Goal: Information Seeking & Learning: Learn about a topic

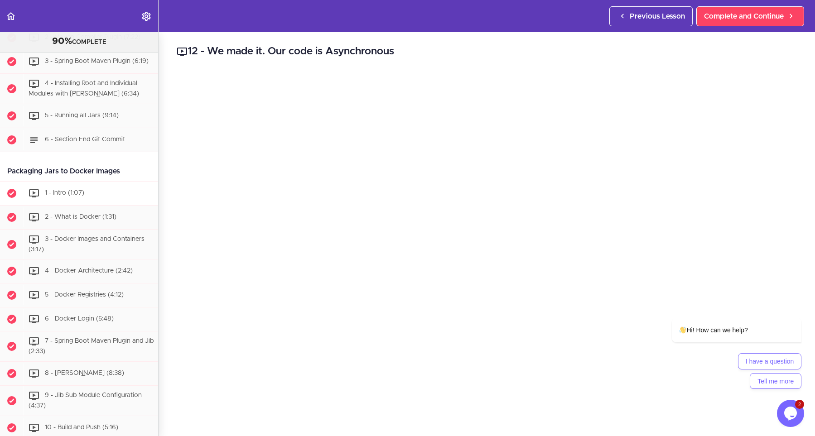
scroll to position [2081, 0]
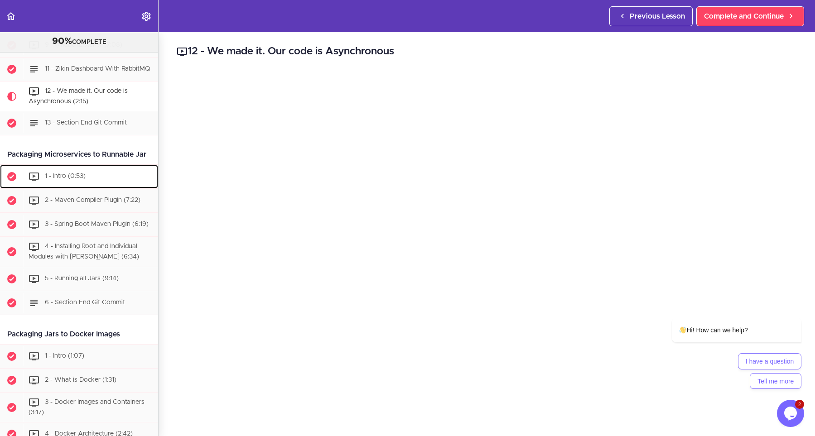
click at [70, 167] on div "1 - Intro (0:53)" at bounding box center [91, 177] width 135 height 20
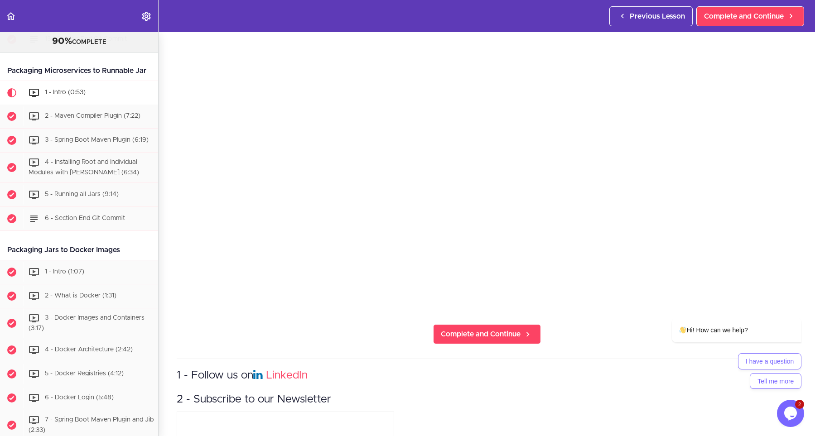
scroll to position [122, 0]
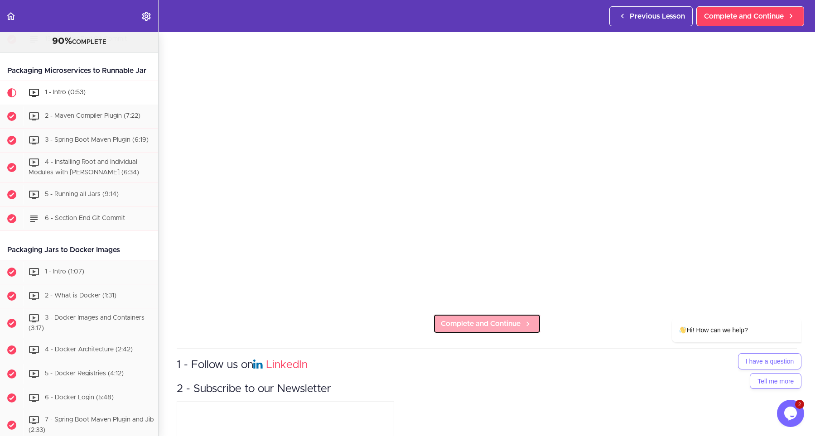
click at [506, 324] on span "Complete and Continue" at bounding box center [481, 323] width 80 height 11
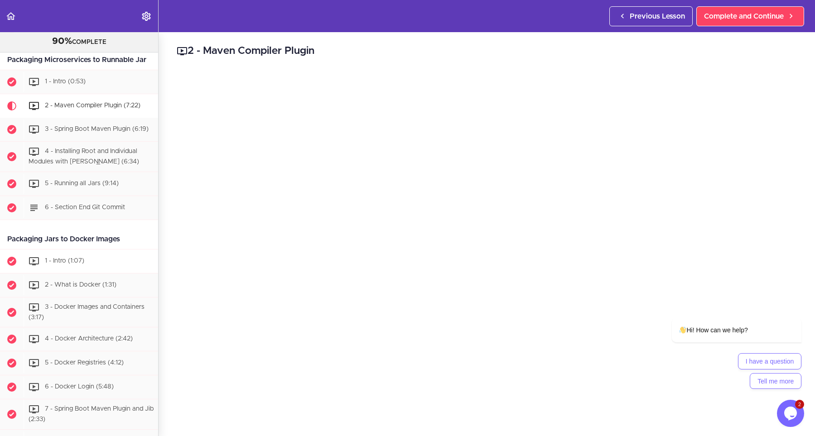
scroll to position [2189, 0]
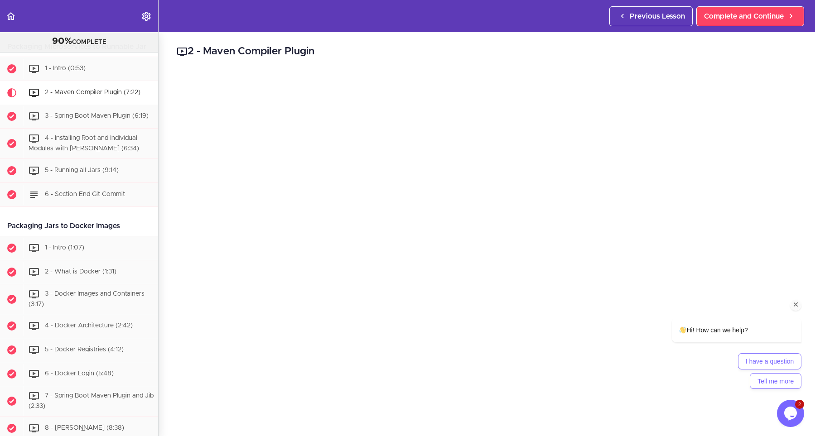
drag, startPoint x: 797, startPoint y: 306, endPoint x: 1439, endPoint y: 542, distance: 684.8
click at [797, 306] on icon "Chat attention grabber" at bounding box center [796, 305] width 8 height 8
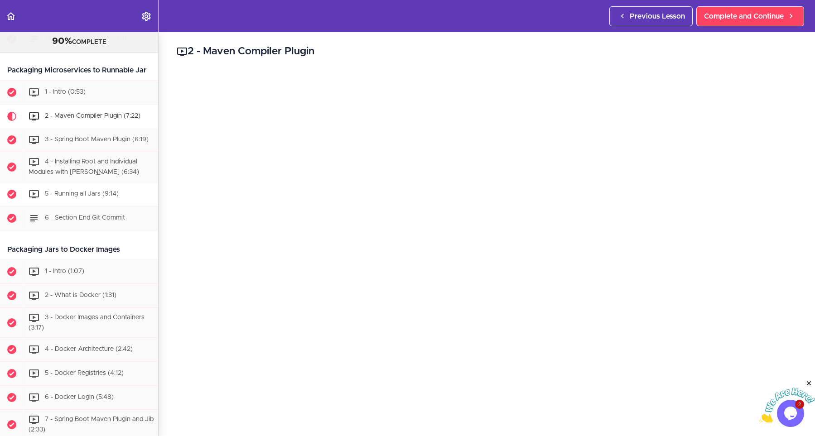
scroll to position [2148, 0]
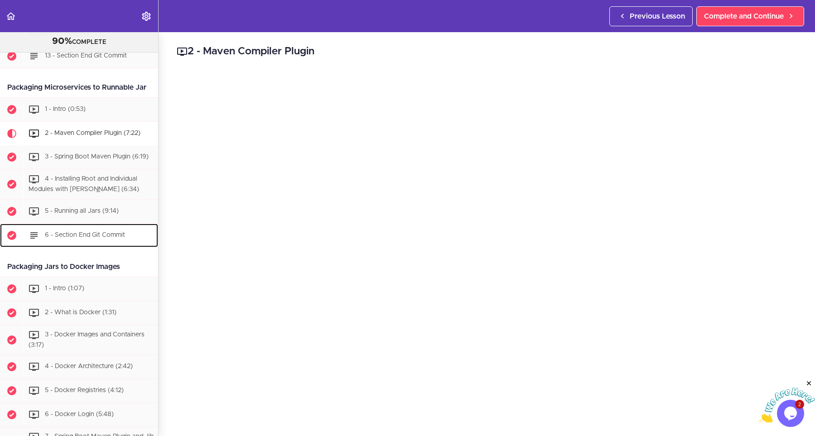
click at [62, 232] on span "6 - Section End Git Commit" at bounding box center [85, 235] width 80 height 6
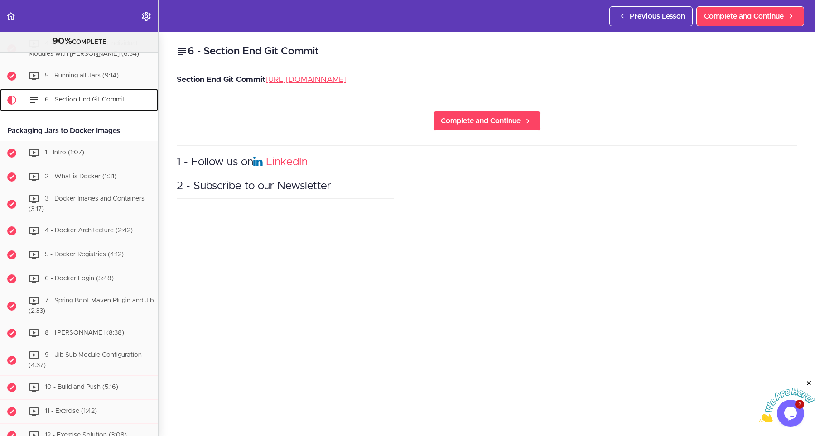
scroll to position [2291, 0]
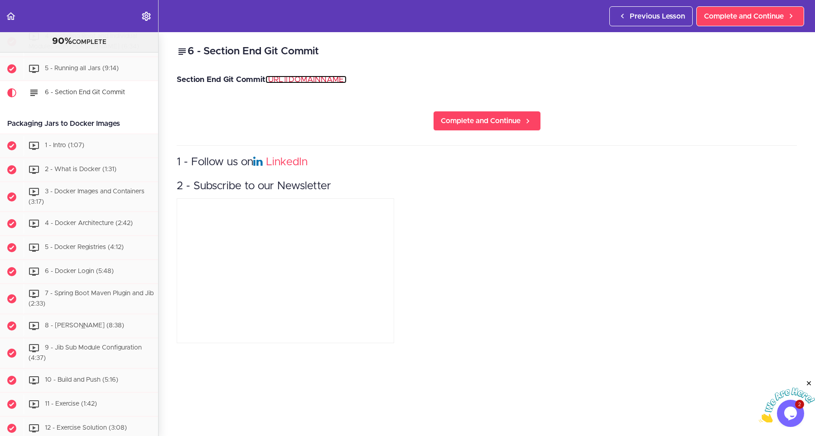
drag, startPoint x: 319, startPoint y: 78, endPoint x: 343, endPoint y: 78, distance: 24.5
click at [319, 78] on link "https://github.com/amigoscode/microservices/commit/60a9c39d8962f5cf3fa21d7f5ca8…" at bounding box center [305, 80] width 81 height 8
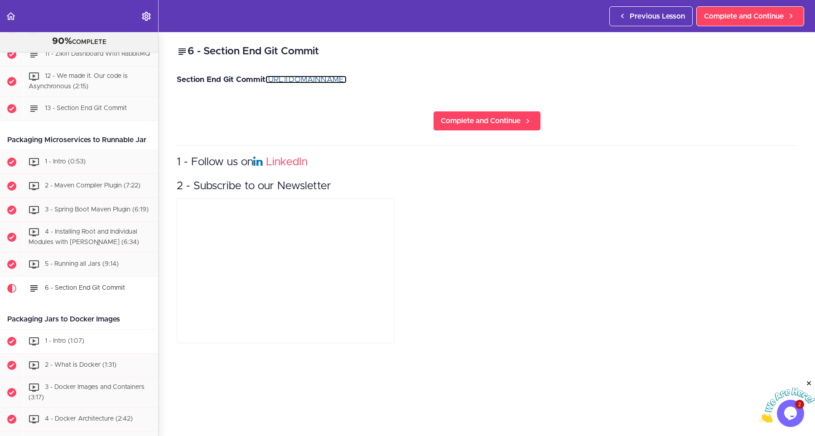
scroll to position [2047, 0]
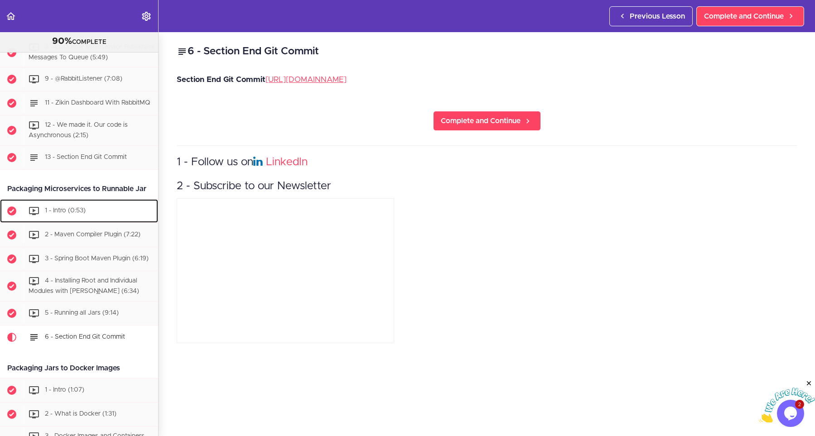
click at [75, 201] on div "1 - Intro (0:53)" at bounding box center [91, 211] width 135 height 20
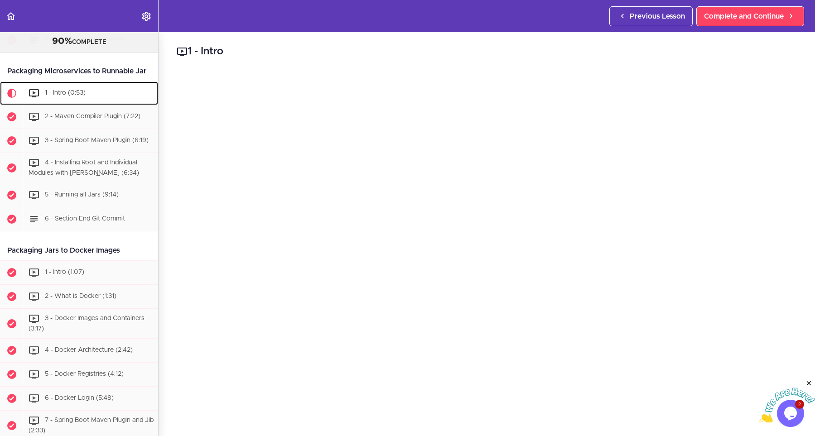
scroll to position [2165, 0]
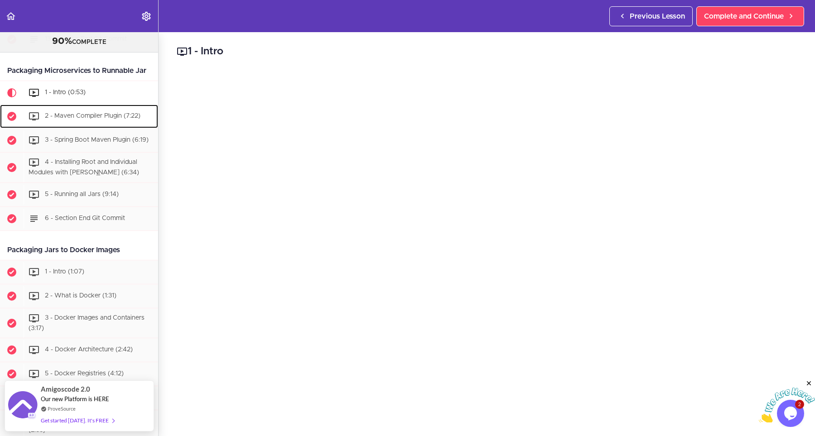
click at [91, 111] on link "2 - Maven Compiler Plugin (7:22)" at bounding box center [79, 117] width 158 height 24
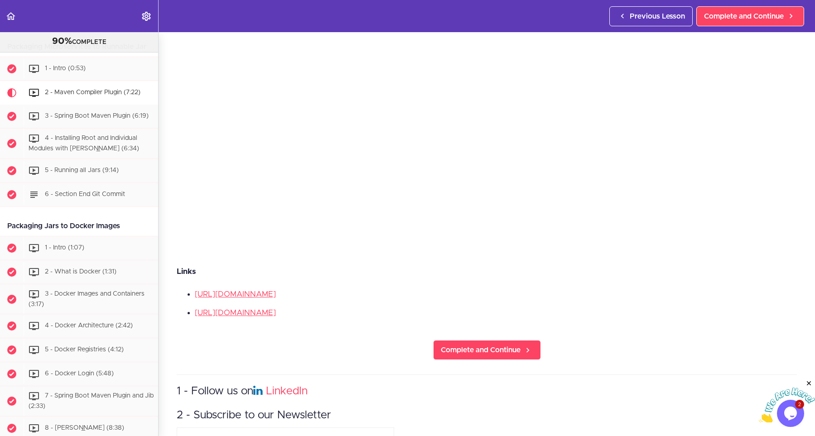
scroll to position [204, 0]
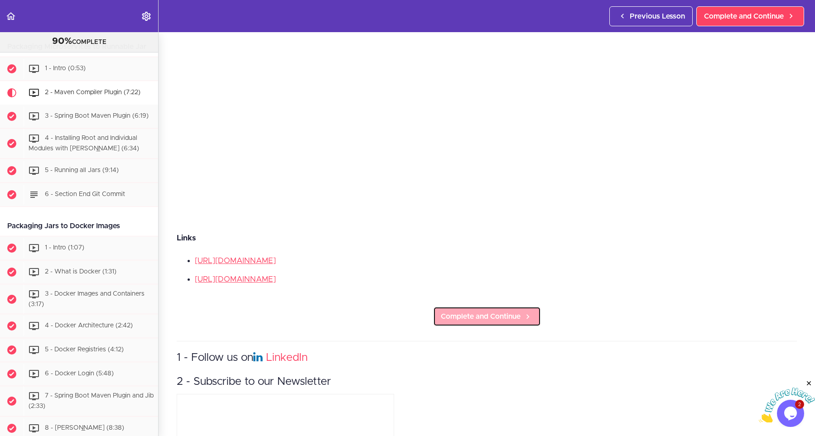
click at [475, 313] on span "Complete and Continue" at bounding box center [481, 316] width 80 height 11
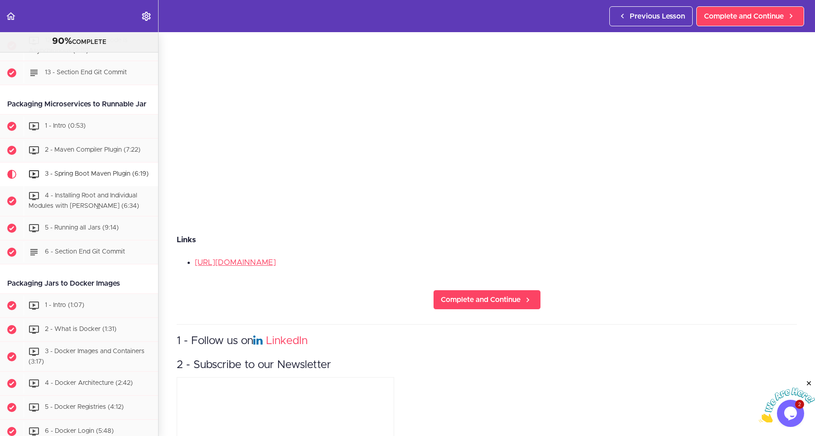
scroll to position [204, 0]
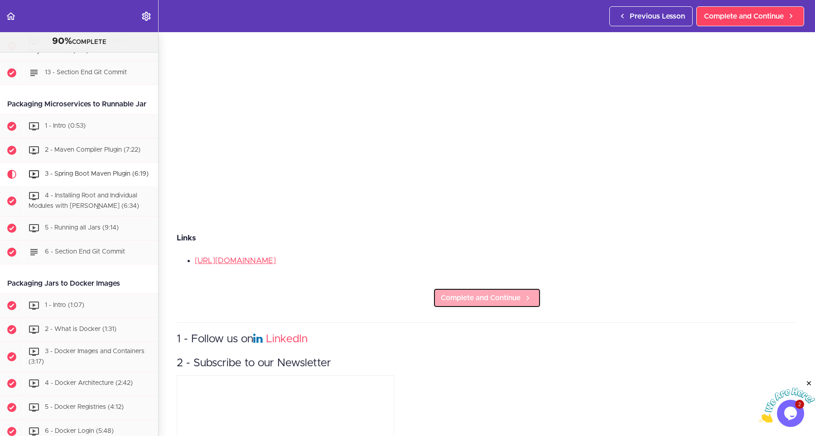
click at [505, 290] on link "Complete and Continue" at bounding box center [487, 298] width 108 height 20
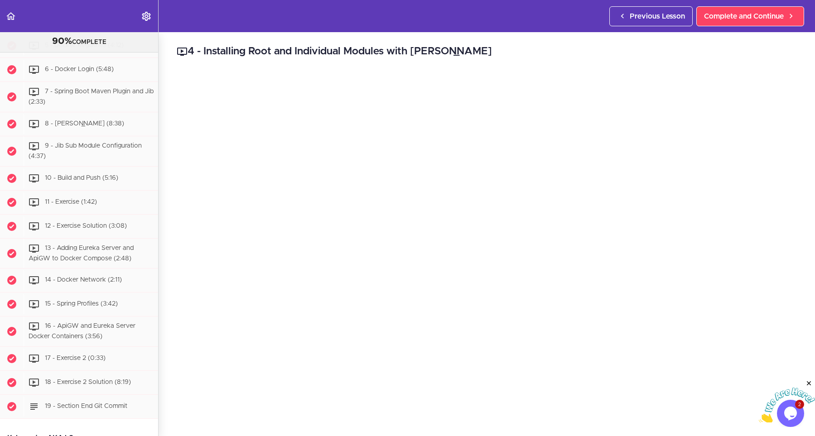
scroll to position [2466, 0]
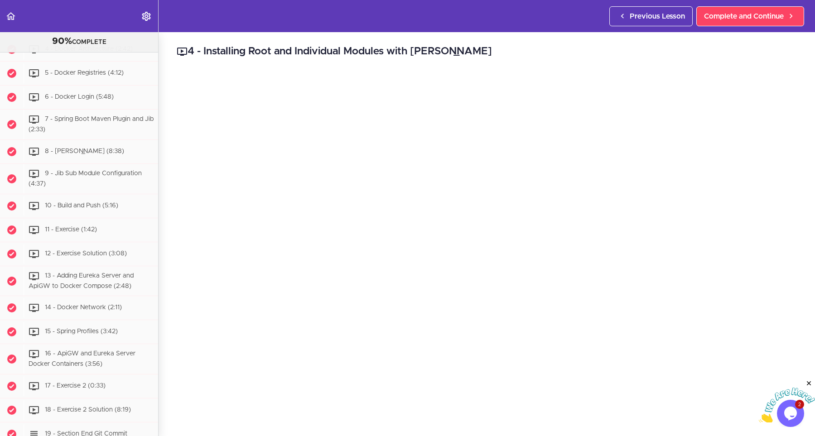
click at [805, 385] on div at bounding box center [787, 402] width 56 height 44
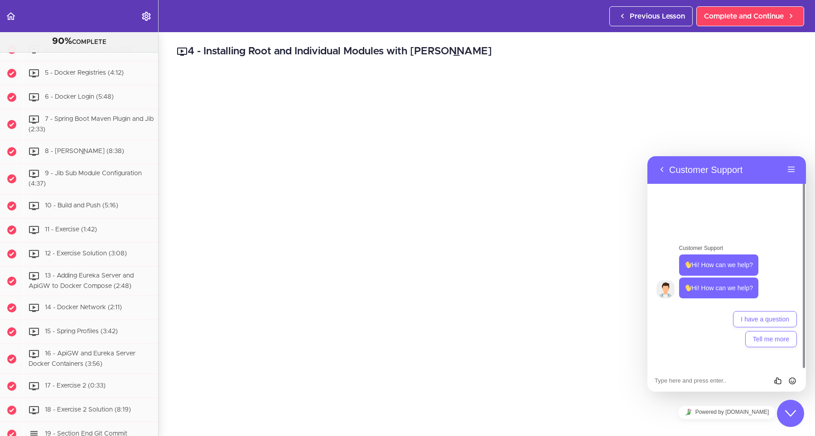
click at [801, 111] on div "4 - Installing Root and Individual Modules with Maven Complete and Continue 1 -…" at bounding box center [487, 234] width 656 height 404
click at [669, 173] on p "Customer Support" at bounding box center [705, 169] width 73 height 11
click at [668, 172] on button "Back" at bounding box center [661, 170] width 14 height 14
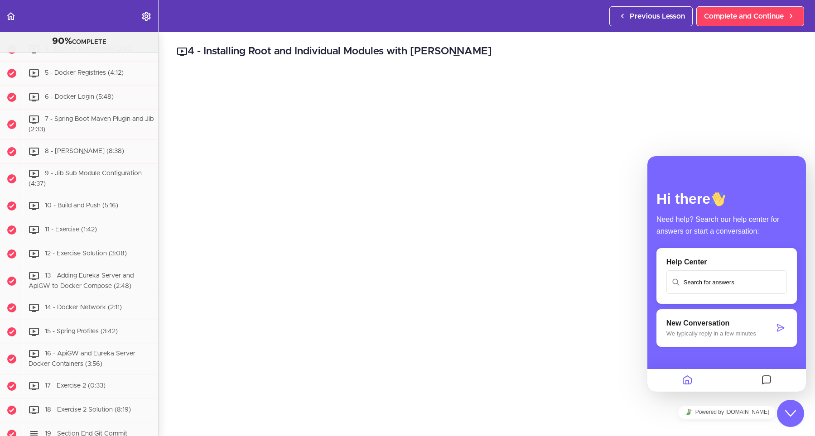
click at [795, 419] on button "Close Chat This icon closes the chat window." at bounding box center [790, 413] width 27 height 27
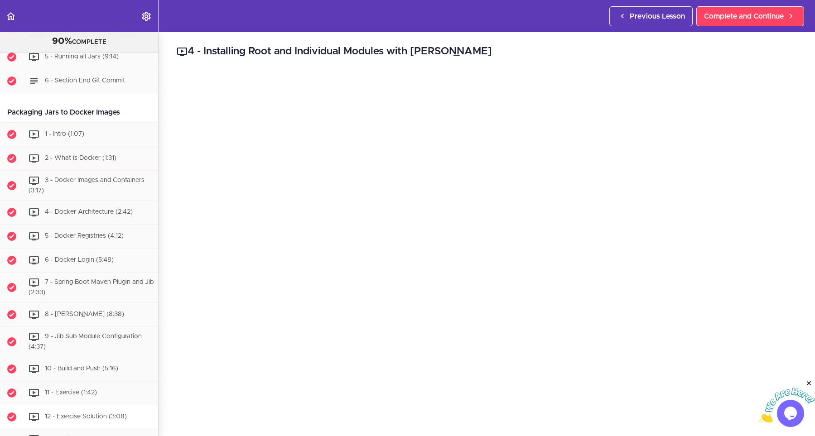
scroll to position [2140, 0]
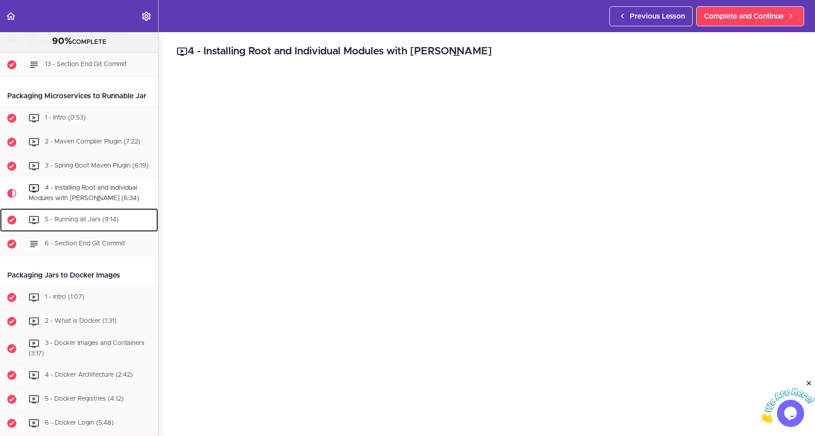
click at [98, 210] on div "5 - Running all Jars (9:14)" at bounding box center [91, 220] width 135 height 20
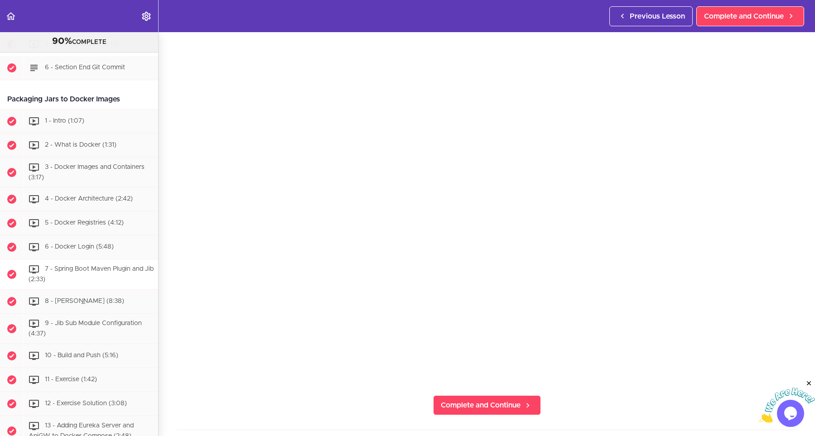
scroll to position [2267, 0]
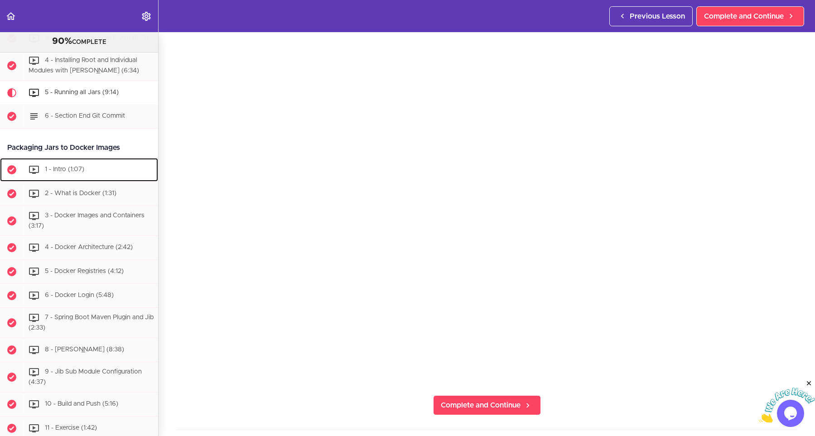
click at [64, 160] on div "1 - Intro (1:07)" at bounding box center [91, 170] width 135 height 20
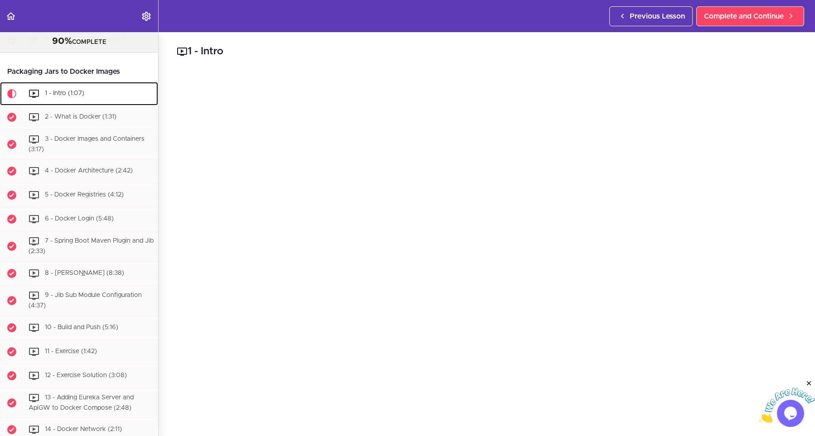
scroll to position [2345, 0]
click at [48, 113] on span "2 - What is Docker (1:31)" at bounding box center [81, 116] width 72 height 6
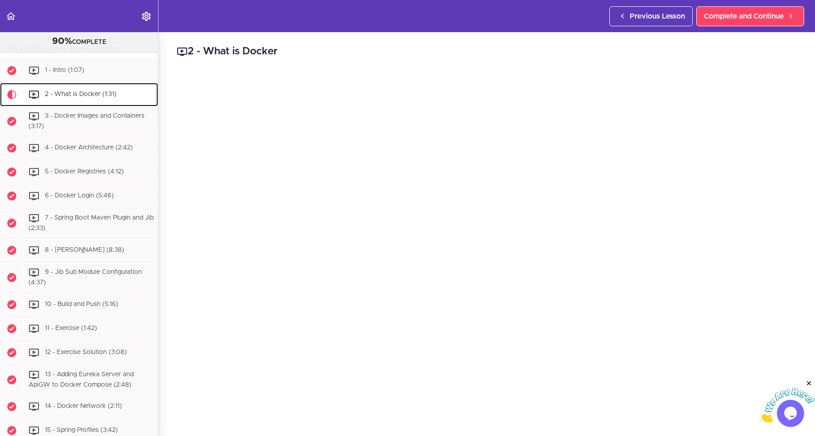
scroll to position [2369, 0]
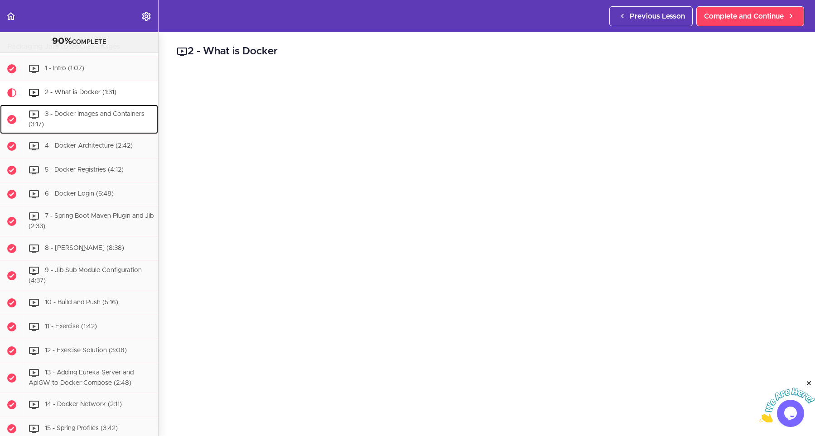
click at [80, 111] on span "3 - Docker Images and Containers (3:17)" at bounding box center [87, 119] width 116 height 17
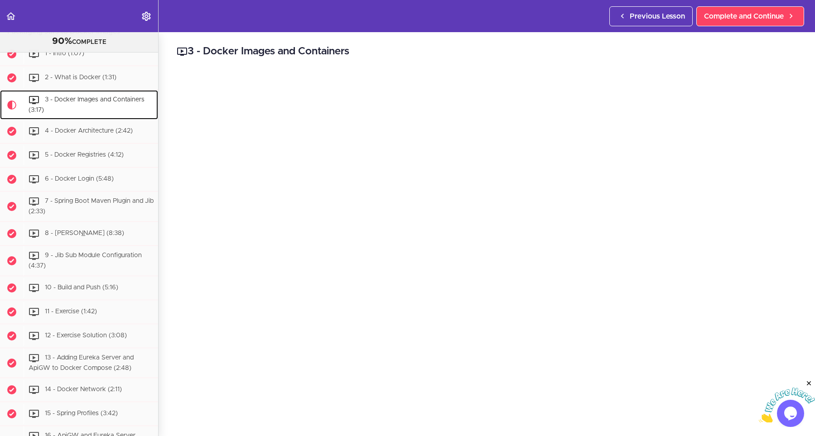
scroll to position [2393, 0]
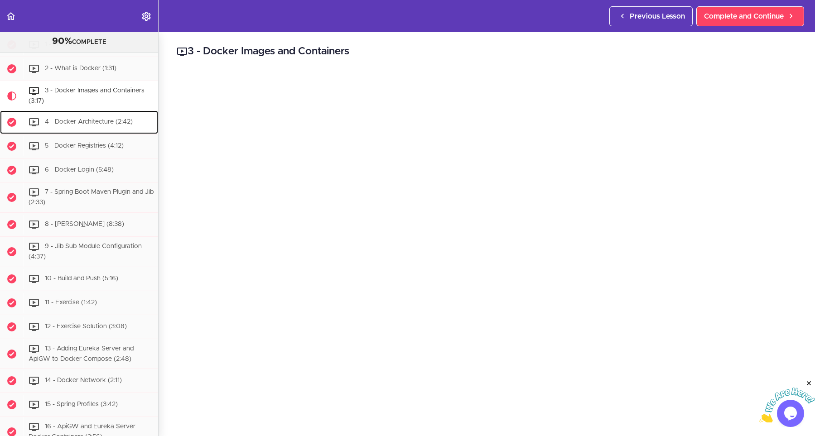
click at [84, 119] on span "4 - Docker Architecture (2:42)" at bounding box center [89, 122] width 88 height 6
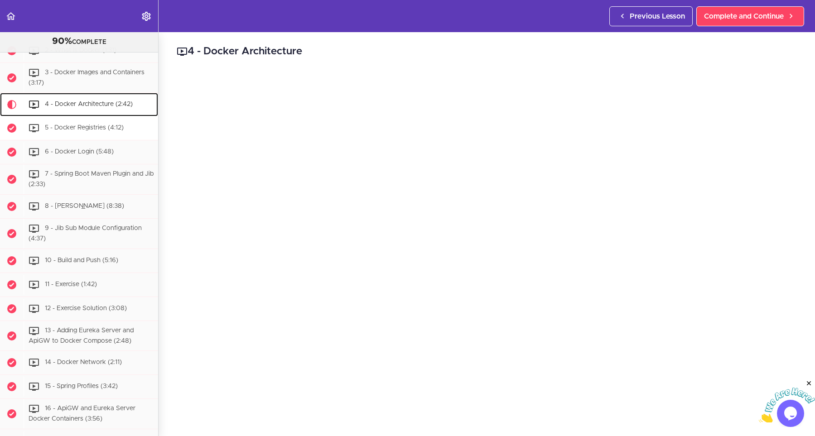
scroll to position [2423, 0]
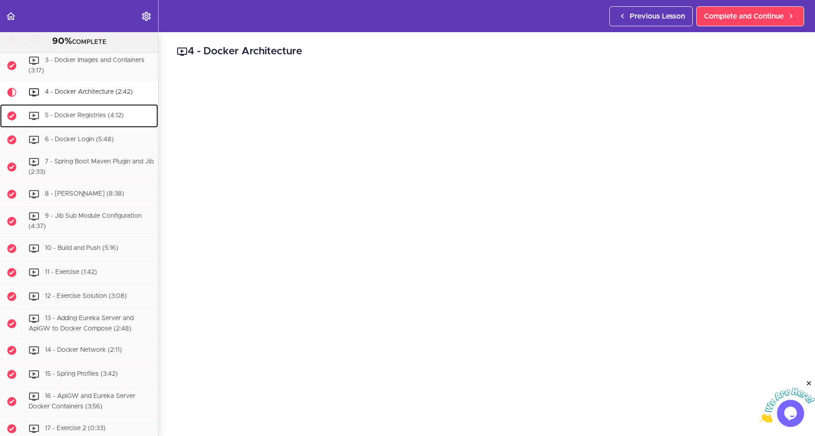
click at [123, 106] on div "5 - Docker Registries (4:12)" at bounding box center [91, 116] width 135 height 20
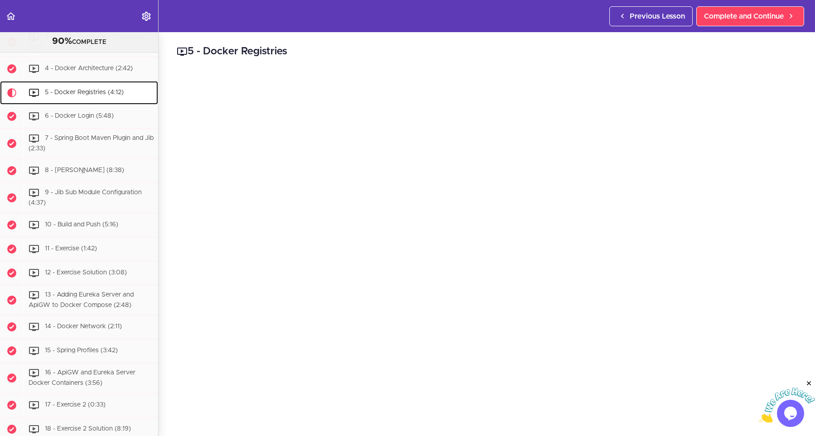
scroll to position [2447, 0]
click at [64, 111] on link "6 - Docker Login (5:48)" at bounding box center [79, 116] width 158 height 24
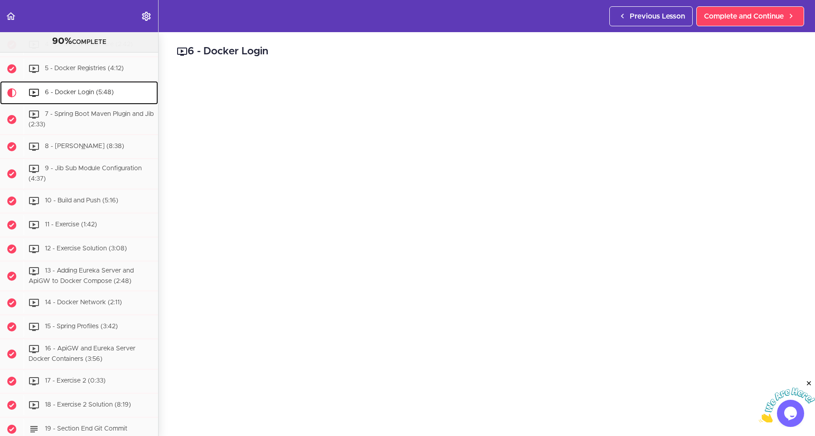
scroll to position [2471, 0]
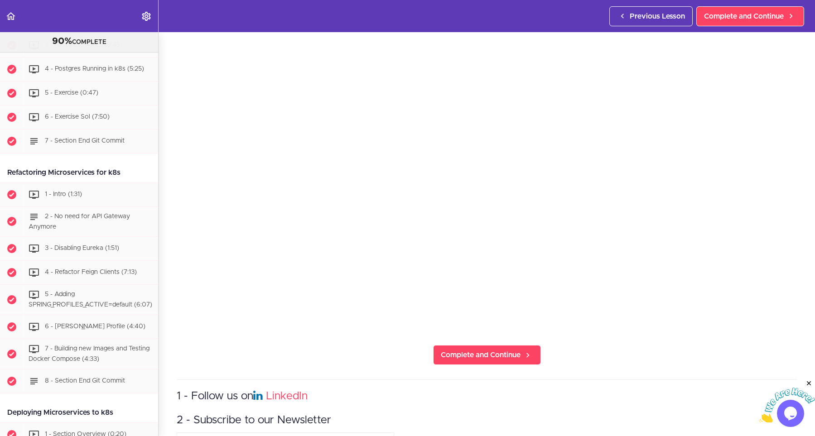
scroll to position [122, 0]
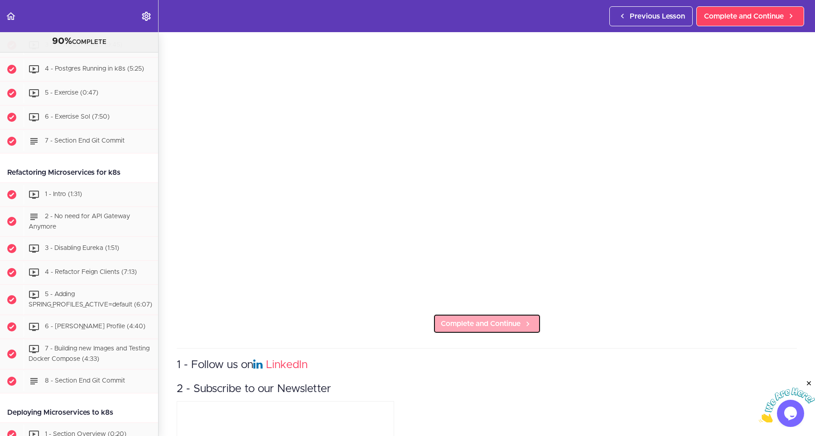
click at [461, 330] on link "Complete and Continue" at bounding box center [487, 324] width 108 height 20
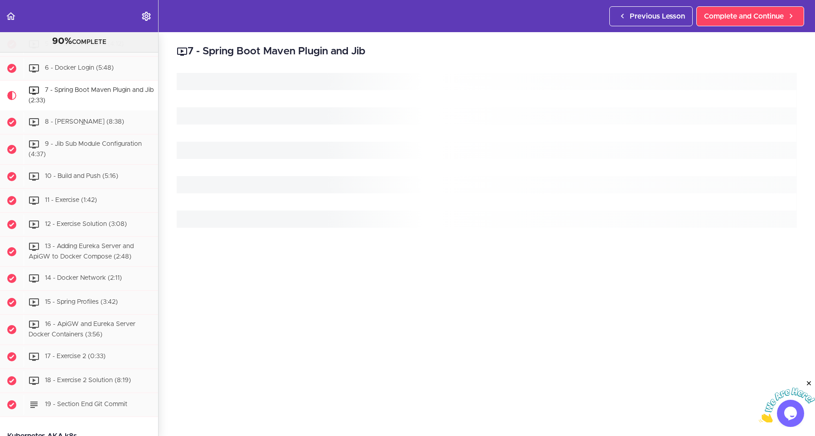
scroll to position [2495, 0]
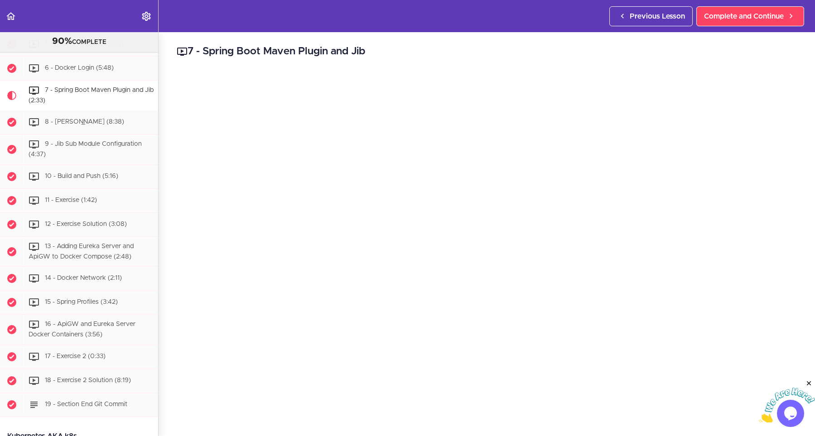
click at [528, 53] on h2 "7 - Spring Boot Maven Plugin and Jib" at bounding box center [487, 51] width 620 height 15
click at [76, 112] on div "8 - [PERSON_NAME] (8:38)" at bounding box center [91, 122] width 135 height 20
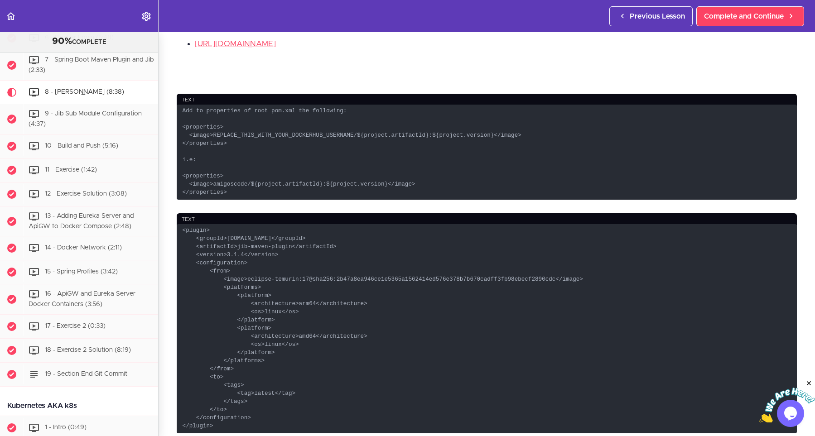
scroll to position [448, 0]
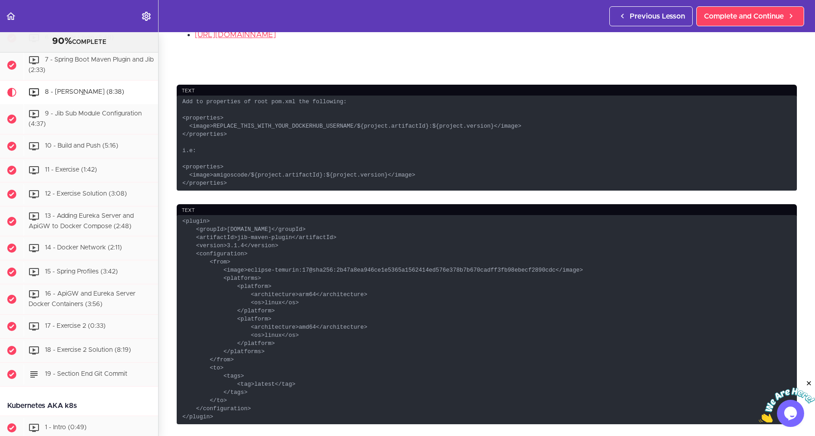
click at [230, 286] on code "<plugin> <groupId>com.google.cloud.tools</groupId> <artifactId>jib-maven-plugin…" at bounding box center [487, 319] width 620 height 209
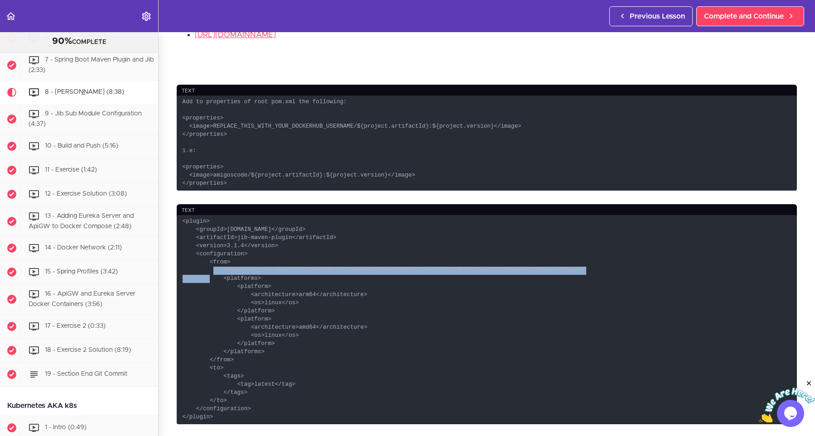
click at [230, 286] on code "<plugin> <groupId>com.google.cloud.tools</groupId> <artifactId>jib-maven-plugin…" at bounding box center [487, 319] width 620 height 209
copy code "<image>eclipse-temurin:17@sha256:2b47a8ea946ce1e5365a1562414ed576e378b7b670cadf…"
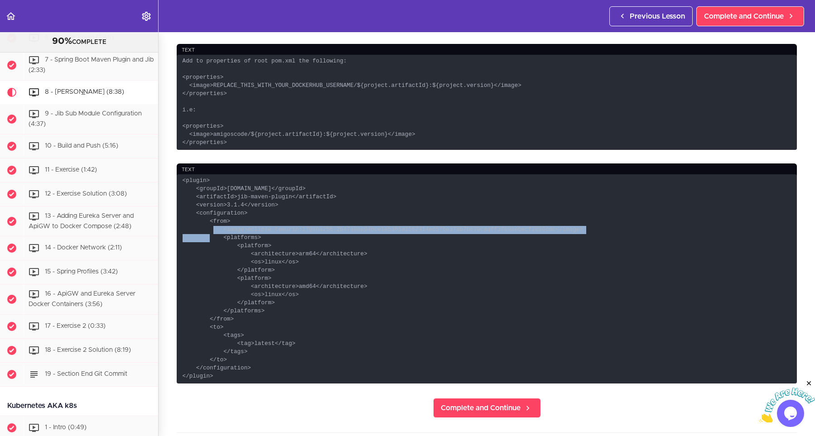
scroll to position [530, 0]
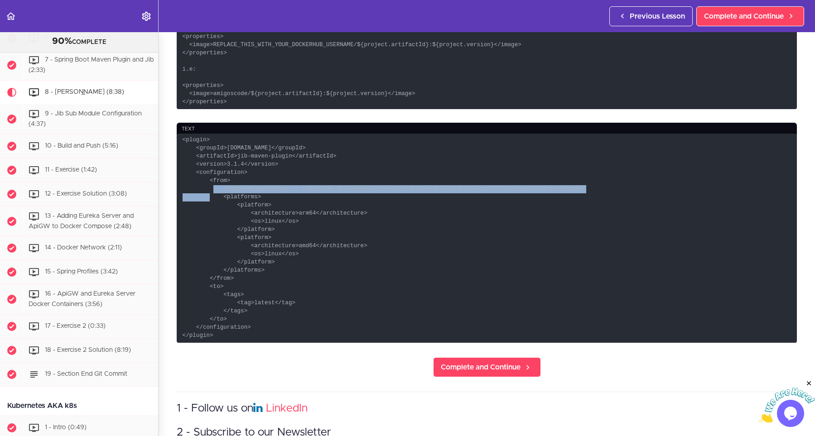
drag, startPoint x: 221, startPoint y: 351, endPoint x: 159, endPoint y: 156, distance: 204.4
click at [177, 156] on code "<plugin> <groupId>com.google.cloud.tools</groupId> <artifactId>jib-maven-plugin…" at bounding box center [487, 238] width 620 height 209
copy code "<plugin> <groupId>com.google.cloud.tools</groupId> <artifactId>jib-maven-plugin…"
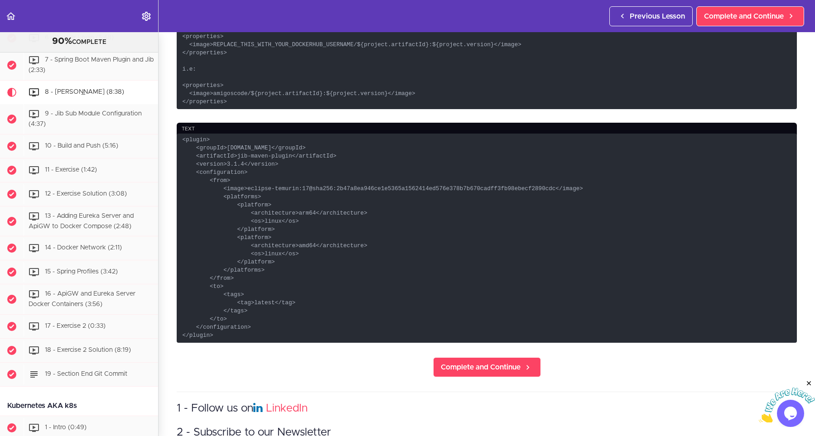
click at [425, 255] on code "<plugin> <groupId>com.google.cloud.tools</groupId> <artifactId>jib-maven-plugin…" at bounding box center [487, 238] width 620 height 209
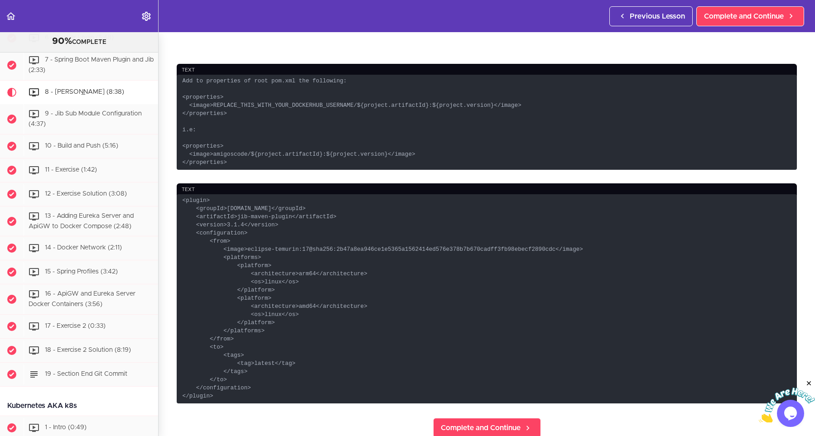
scroll to position [448, 0]
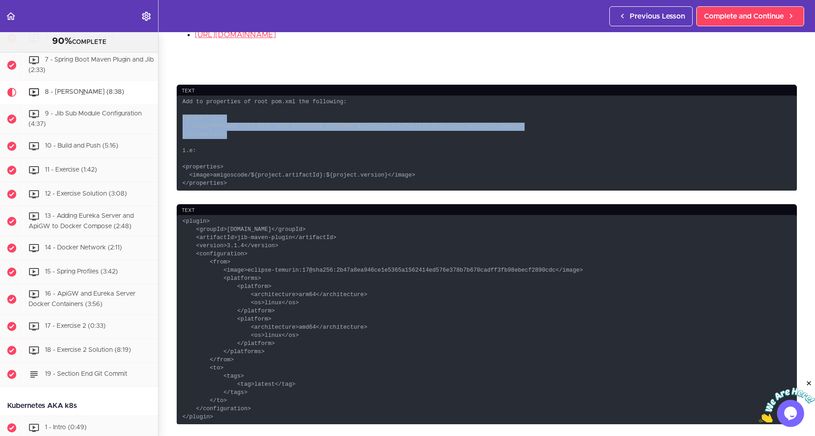
drag, startPoint x: 239, startPoint y: 137, endPoint x: 161, endPoint y: 119, distance: 80.0
click at [177, 119] on code "Add to properties of root pom.xml the following: <properties> <image>REPLACE_TH…" at bounding box center [487, 143] width 620 height 95
copy code "<properties> <image>REPLACE_THIS_WITH_YOUR_DOCKERHUB_USERNAME/${project.artifac…"
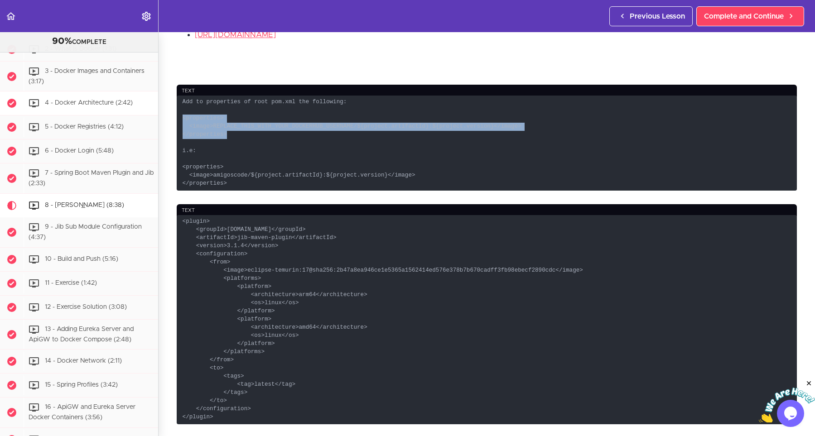
scroll to position [2444, 0]
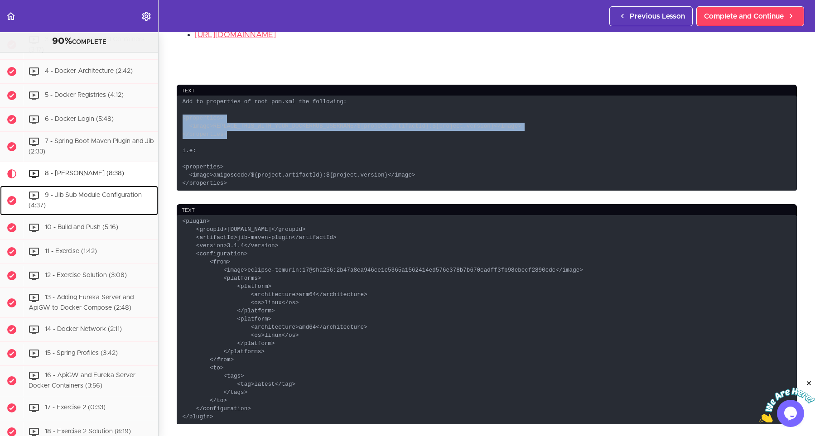
click at [79, 195] on div "9 - Jib Sub Module Configuration (4:37)" at bounding box center [91, 201] width 135 height 30
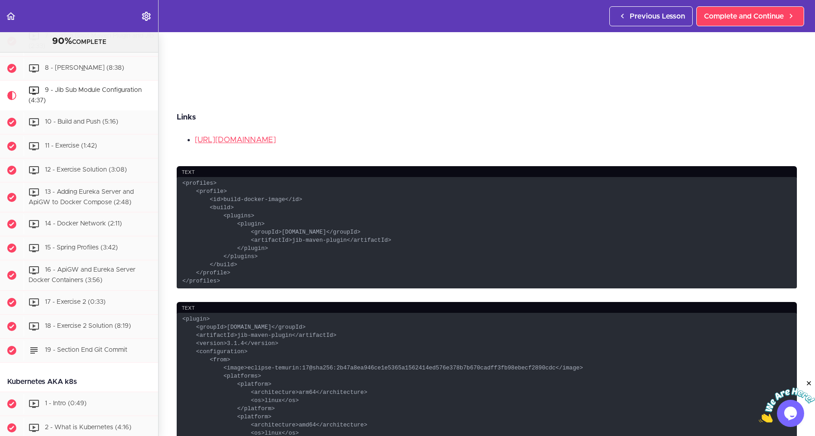
scroll to position [326, 0]
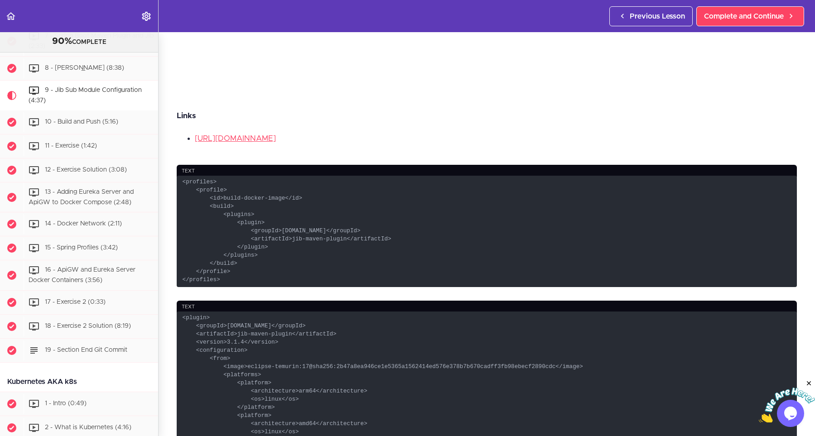
drag, startPoint x: 258, startPoint y: 284, endPoint x: 162, endPoint y: 162, distance: 154.5
click at [177, 176] on code "<profiles> <profile> <id>build-docker-image</id> <build> <plugins> <plugin> <gr…" at bounding box center [487, 231] width 620 height 111
drag, startPoint x: 208, startPoint y: 186, endPoint x: 216, endPoint y: 208, distance: 23.2
click at [208, 187] on code "<profiles> <profile> <id>build-docker-image</id> <build> <plugins> <plugin> <gr…" at bounding box center [487, 231] width 620 height 111
drag, startPoint x: 235, startPoint y: 279, endPoint x: 173, endPoint y: 178, distance: 117.9
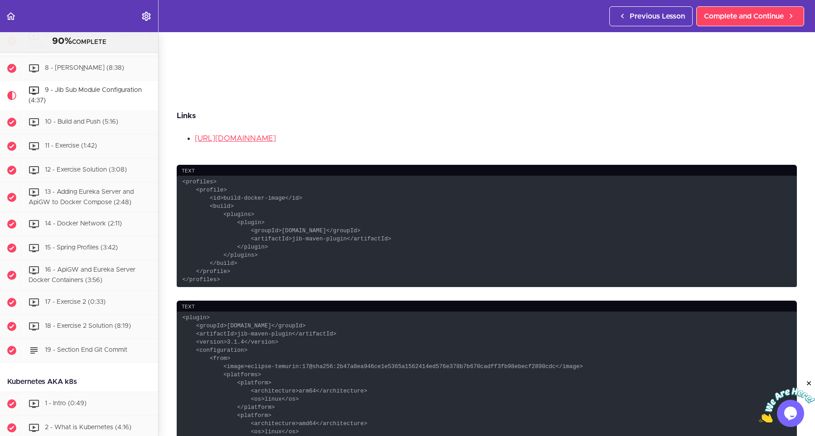
click at [177, 178] on code "<profiles> <profile> <id>build-docker-image</id> <build> <plugins> <plugin> <gr…" at bounding box center [487, 231] width 620 height 111
copy code "<profiles> <profile> <id>build-docker-image</id> <build> <plugins> <plugin> <gr…"
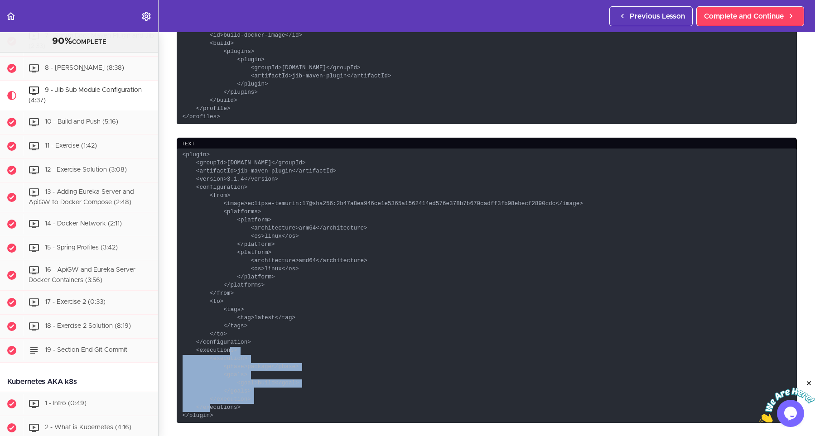
drag, startPoint x: 259, startPoint y: 404, endPoint x: 200, endPoint y: 350, distance: 80.8
click at [200, 350] on code "<plugin> <groupId>com.google.cloud.tools</groupId> <artifactId>jib-maven-plugin…" at bounding box center [487, 286] width 620 height 274
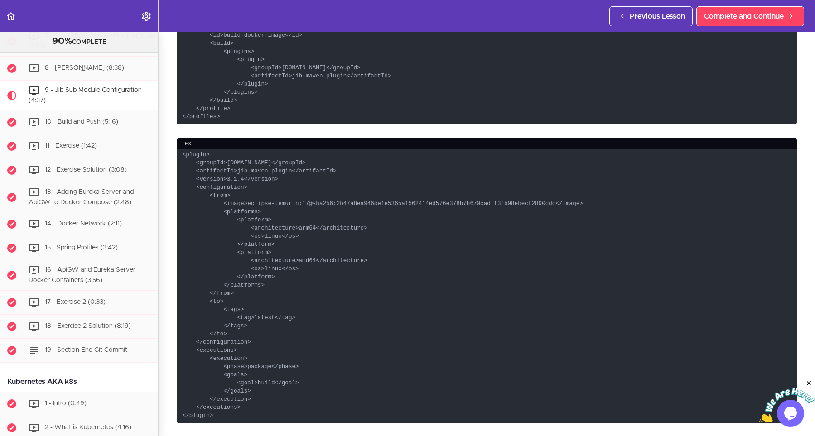
click at [262, 391] on code "<plugin> <groupId>com.google.cloud.tools</groupId> <artifactId>jib-maven-plugin…" at bounding box center [487, 286] width 620 height 274
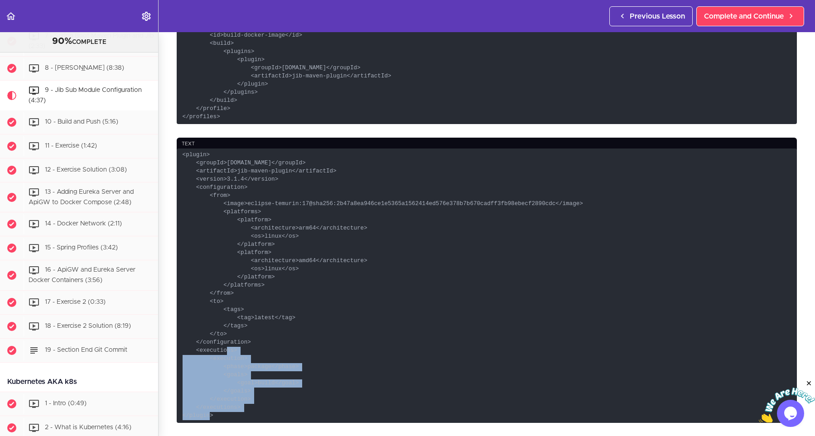
drag, startPoint x: 246, startPoint y: 406, endPoint x: 197, endPoint y: 351, distance: 74.1
click at [197, 351] on code "<plugin> <groupId>com.google.cloud.tools</groupId> <artifactId>jib-maven-plugin…" at bounding box center [487, 286] width 620 height 274
copy code "<executions> <execution> <phase>package</phase> <goals> <goal>build</goal> </go…"
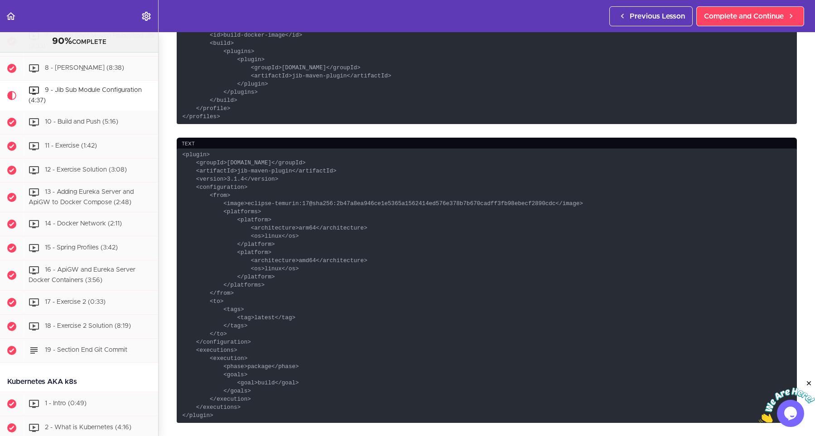
click at [248, 284] on code "<plugin> <groupId>com.google.cloud.tools</groupId> <artifactId>jib-maven-plugin…" at bounding box center [487, 286] width 620 height 274
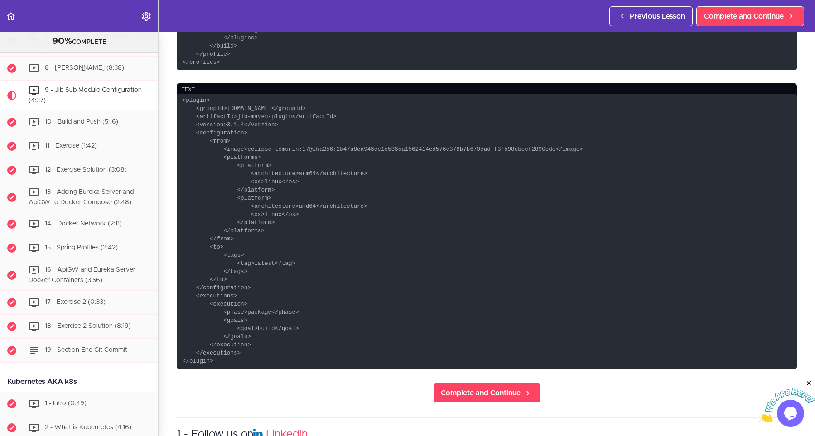
scroll to position [571, 0]
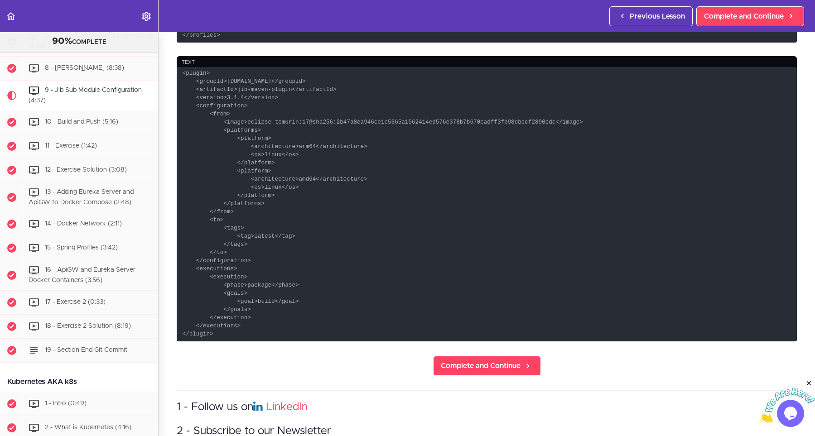
click at [441, 380] on section "Microservices and Distributed Systems 90% COMPLETE Getting Started 1 - Few Word…" at bounding box center [407, 234] width 815 height 404
click at [437, 368] on link "Complete and Continue" at bounding box center [487, 366] width 108 height 20
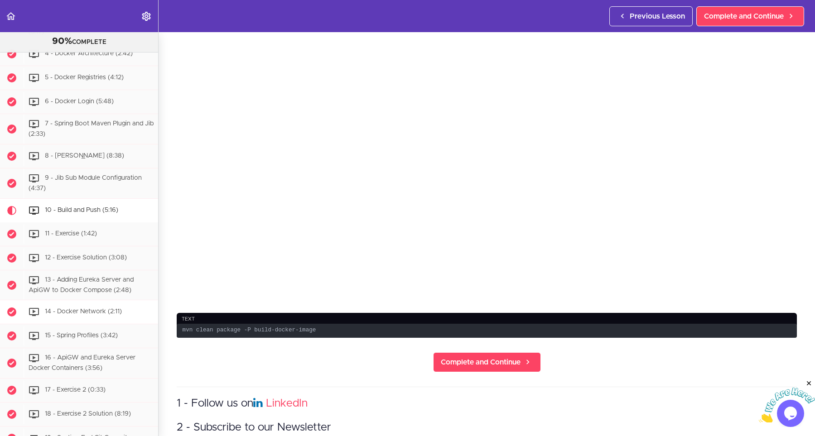
scroll to position [2417, 0]
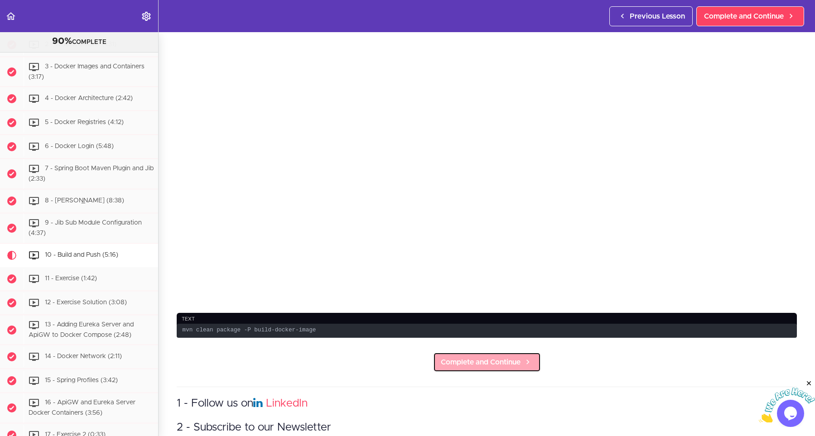
click at [490, 365] on span "Complete and Continue" at bounding box center [481, 362] width 80 height 11
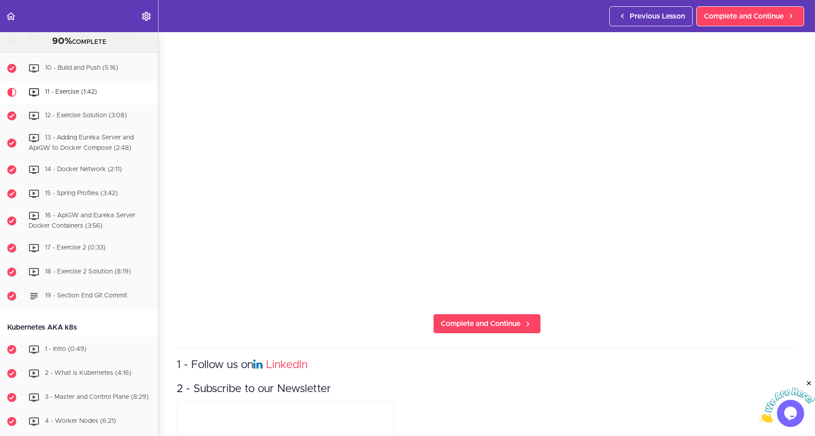
scroll to position [204, 0]
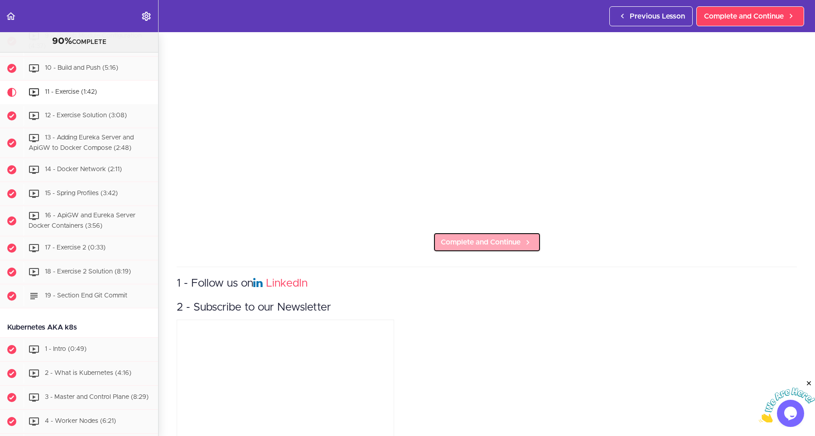
click at [462, 233] on link "Complete and Continue" at bounding box center [487, 242] width 108 height 20
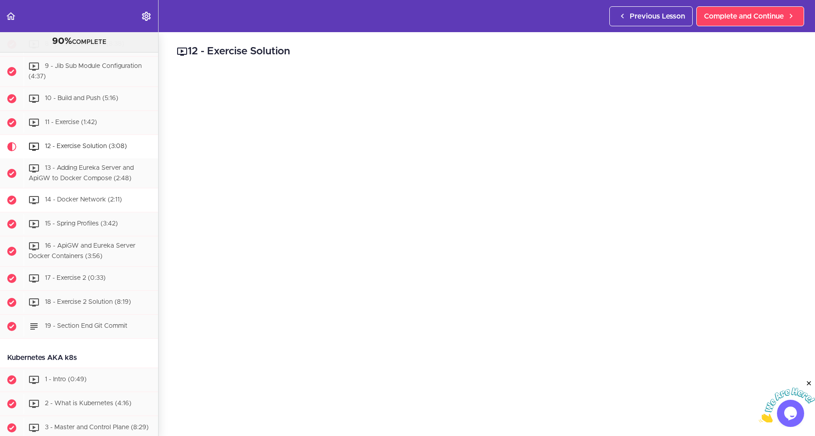
scroll to position [2546, 0]
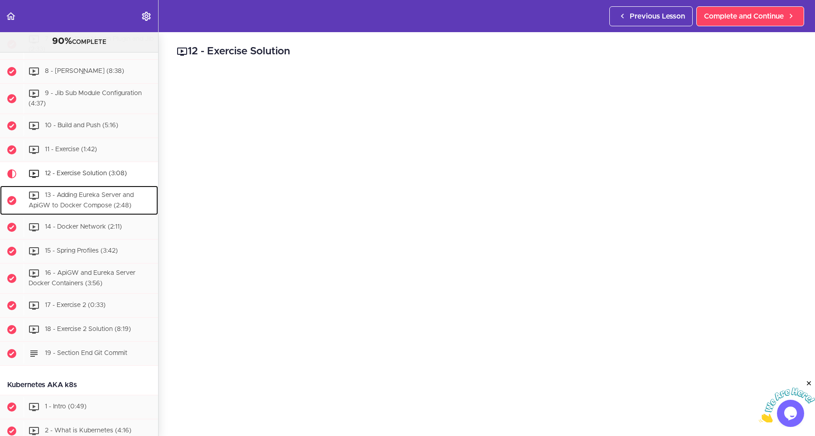
click at [85, 192] on span "13 - Adding Eureka Server and ApiGW to Docker Compose (2:48)" at bounding box center [81, 200] width 105 height 17
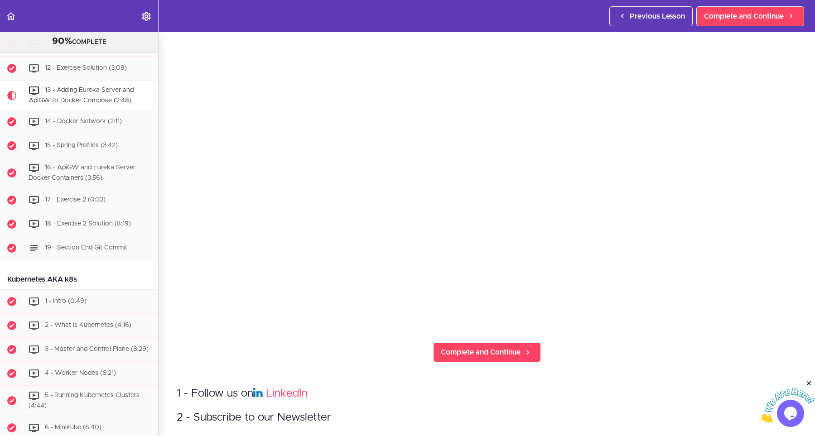
scroll to position [122, 0]
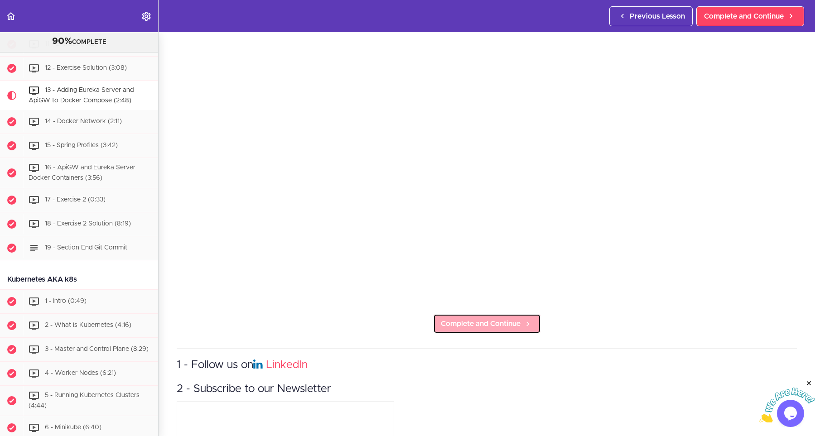
click at [435, 323] on link "Complete and Continue" at bounding box center [487, 324] width 108 height 20
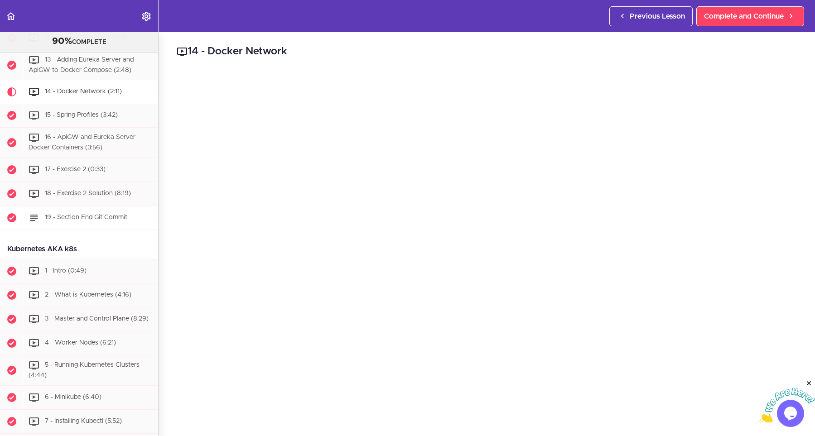
scroll to position [2627, 0]
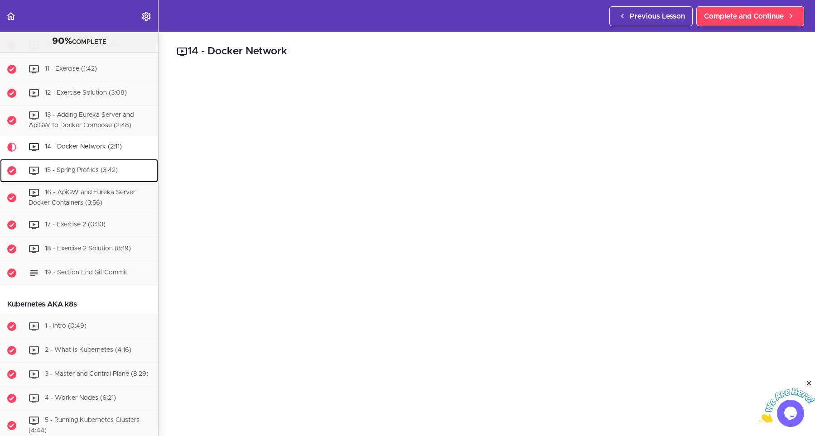
click at [104, 161] on div "15 - Spring Profiles (3:42)" at bounding box center [91, 171] width 135 height 20
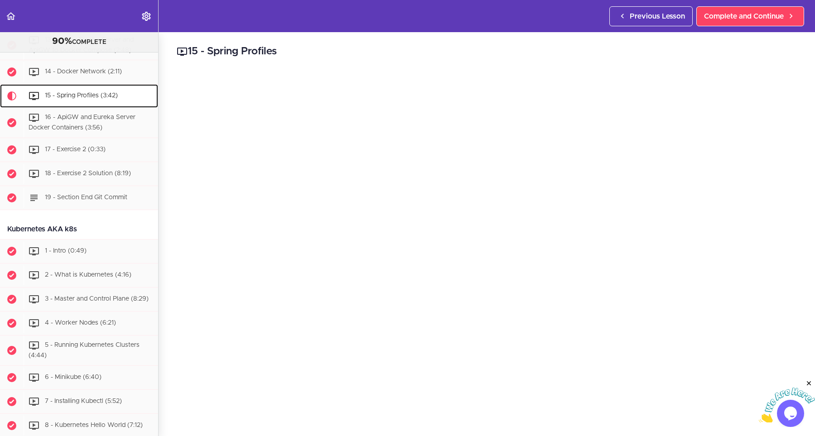
scroll to position [2706, 0]
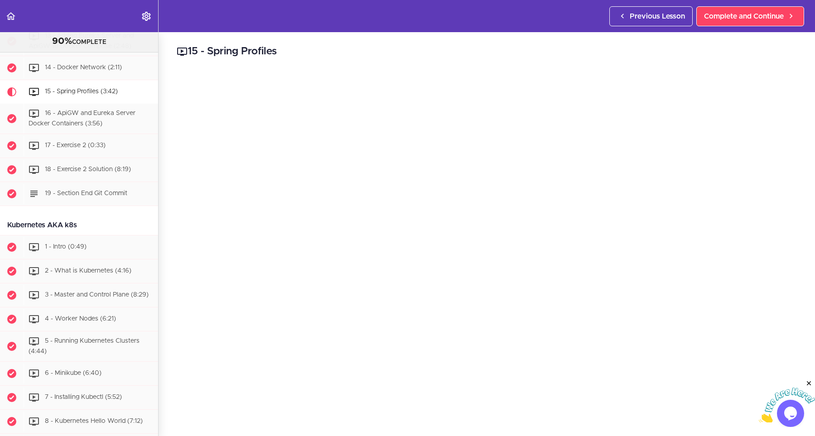
click at [810, 382] on icon "Close" at bounding box center [809, 384] width 8 height 8
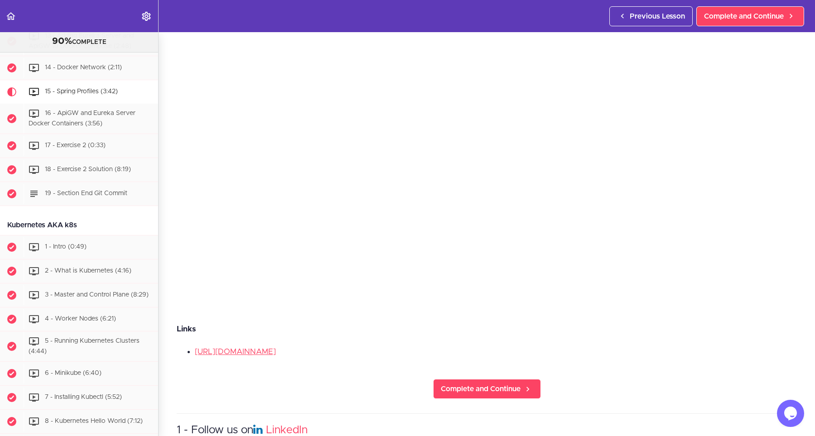
scroll to position [122, 0]
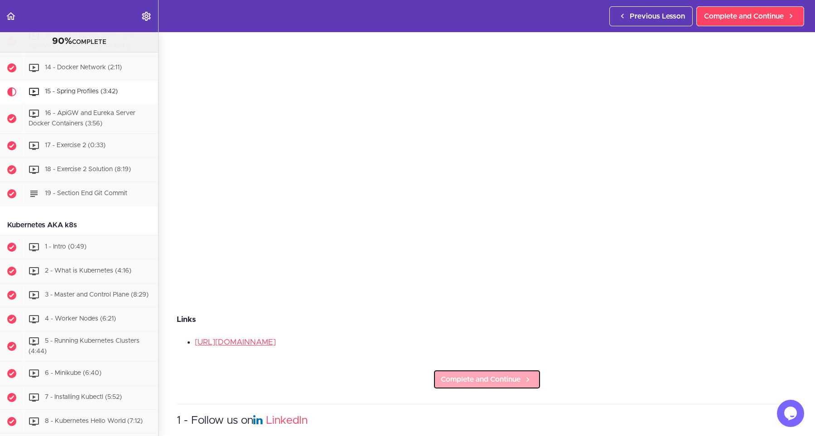
click at [450, 372] on link "Complete and Continue" at bounding box center [487, 380] width 108 height 20
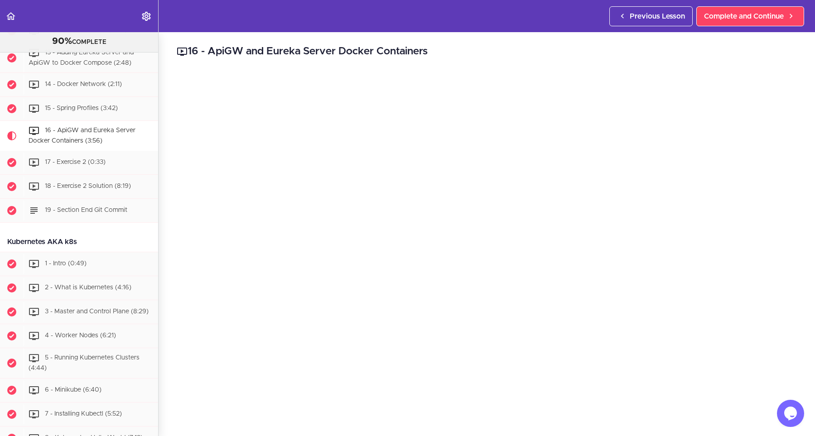
scroll to position [163, 0]
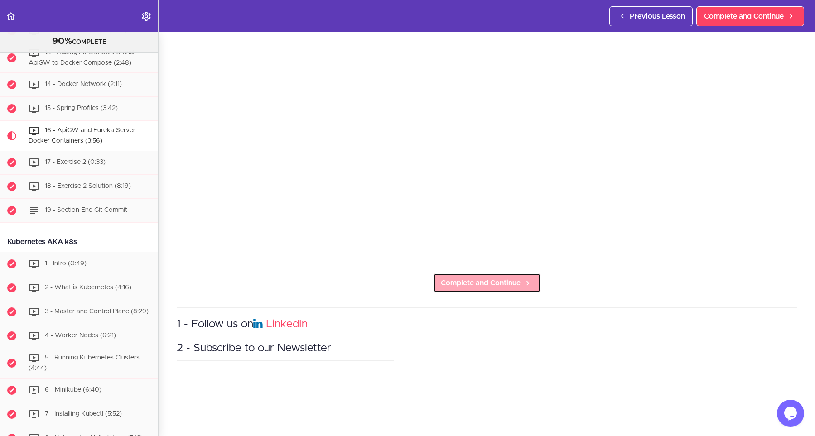
click at [463, 281] on span "Complete and Continue" at bounding box center [481, 283] width 80 height 11
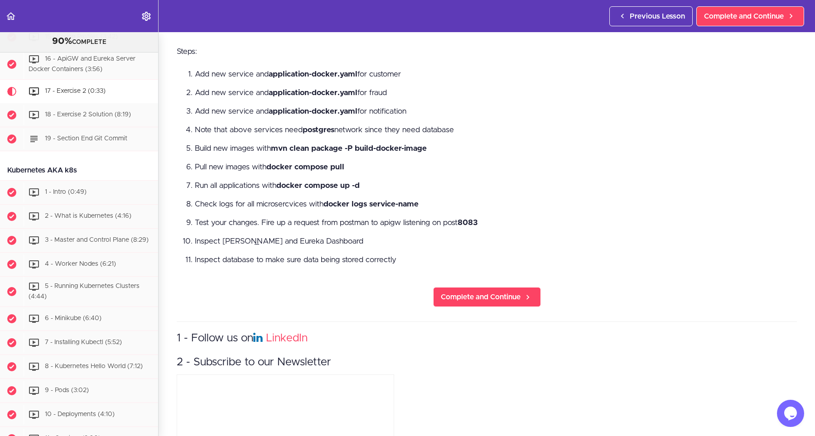
scroll to position [448, 0]
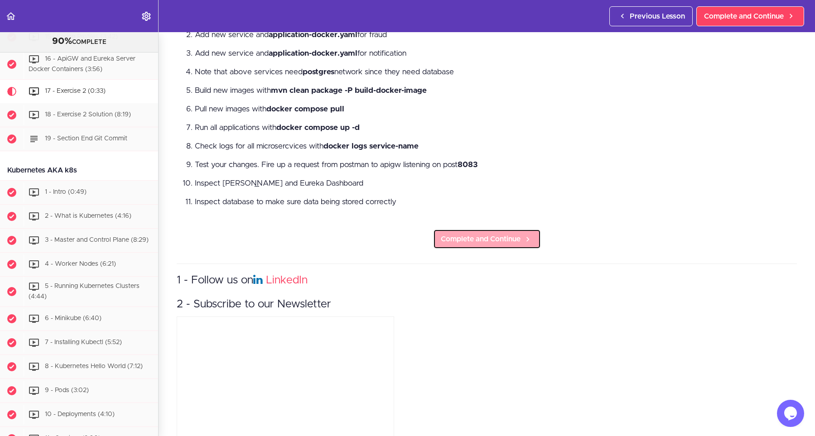
click at [448, 236] on span "Complete and Continue" at bounding box center [481, 239] width 80 height 11
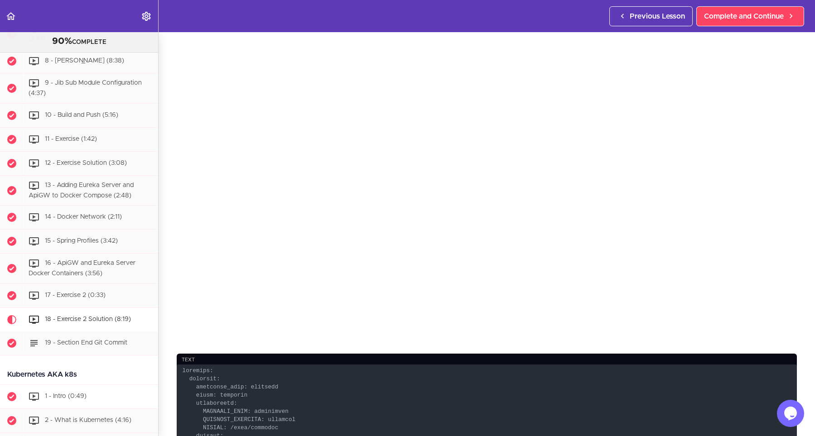
scroll to position [2622, 0]
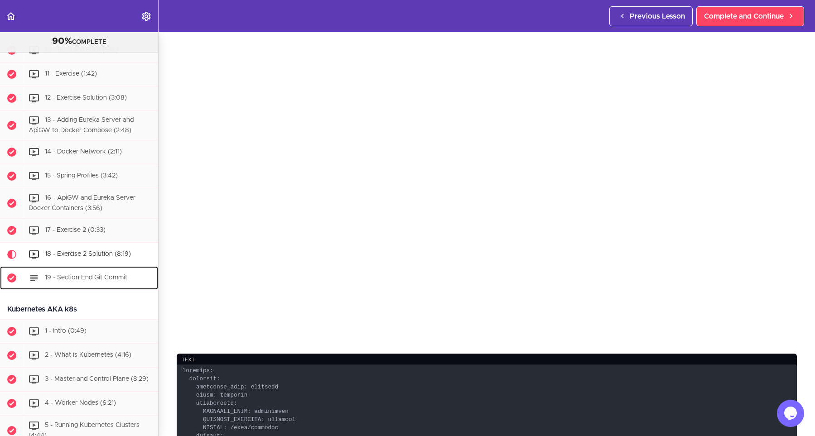
click at [86, 274] on span "19 - Section End Git Commit" at bounding box center [86, 277] width 82 height 6
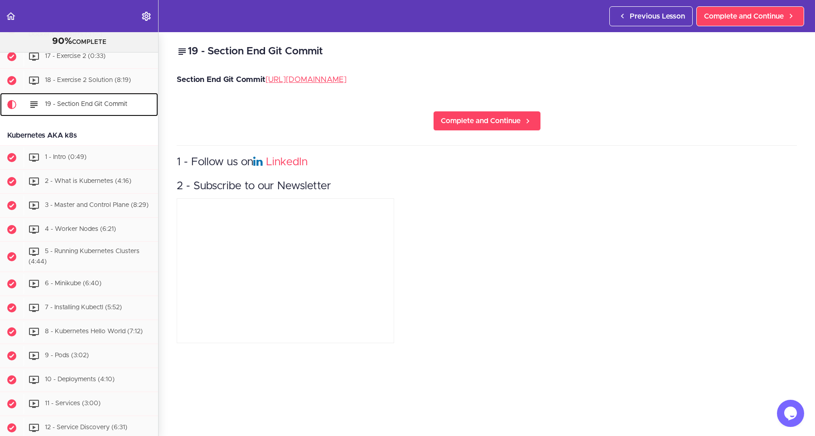
scroll to position [2809, 0]
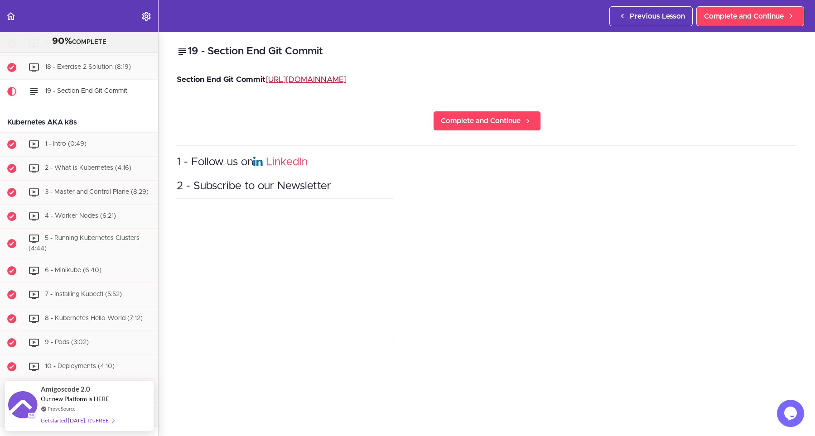
drag, startPoint x: 298, startPoint y: 74, endPoint x: 287, endPoint y: 82, distance: 14.1
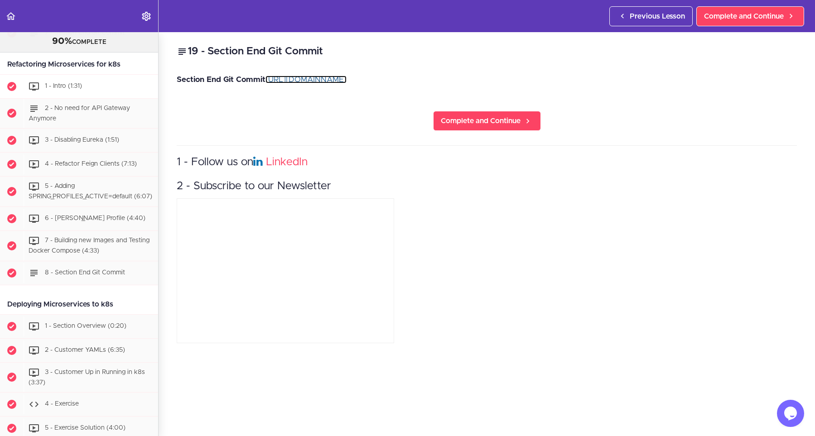
scroll to position [3461, 0]
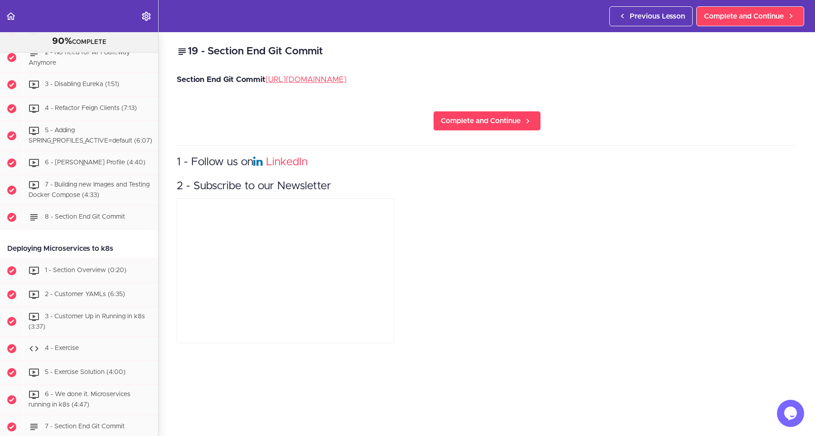
click at [505, 15] on header "Autoplay Autocomplete Previous Lesson Complete and Continue" at bounding box center [407, 16] width 815 height 32
click at [373, 72] on div "19 - Section End Git Commit Section End Git Commit https://github.com/amigoscod…" at bounding box center [487, 234] width 656 height 404
click at [378, 76] on p "Section End Git Commit https://github.com/amigoscode/microservices/commit/7315f…" at bounding box center [487, 80] width 620 height 14
click at [390, 86] on p "Section End Git Commit https://github.com/amigoscode/microservices/commit/7315f…" at bounding box center [487, 80] width 620 height 14
click at [346, 81] on link "https://github.com/amigoscode/microservices/commit/7315fb413b3852599bcf9abd8865…" at bounding box center [305, 80] width 81 height 8
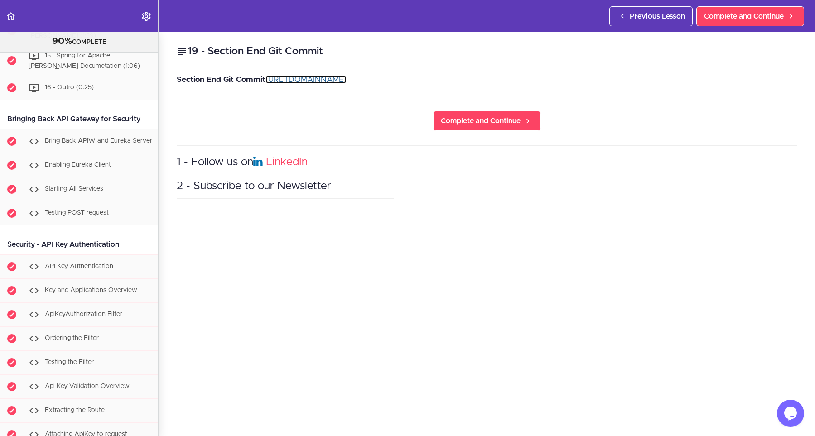
scroll to position [4643, 0]
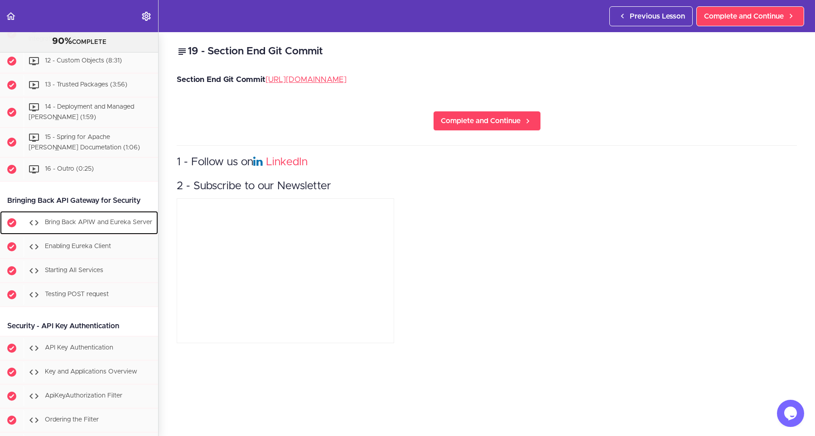
click at [91, 213] on div "Bring Back APIW and Eureka Server" at bounding box center [91, 223] width 135 height 20
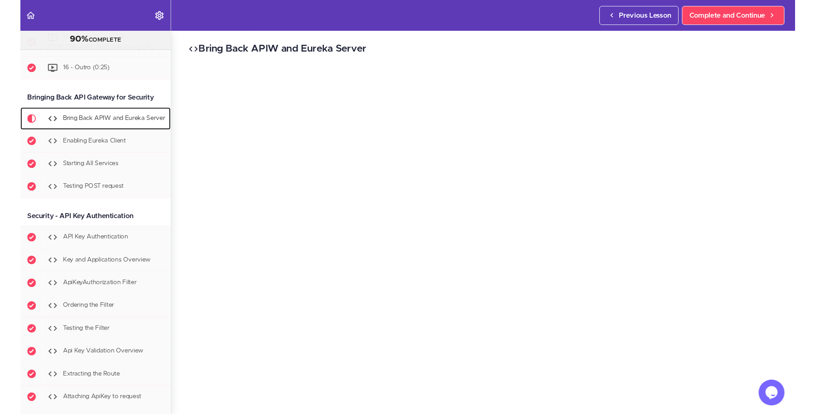
scroll to position [4759, 0]
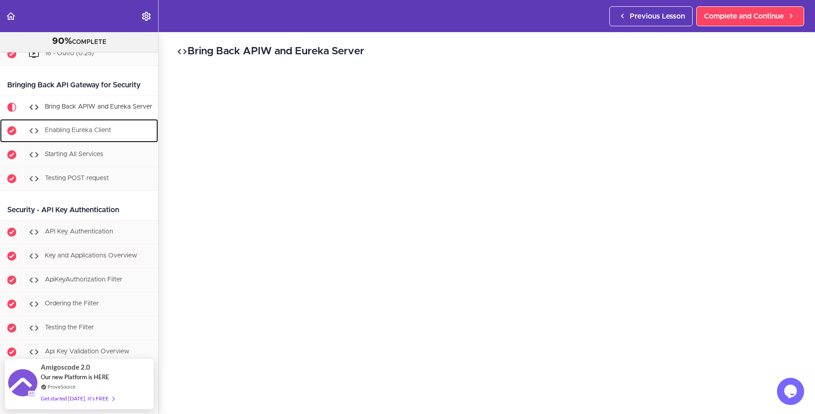
click at [38, 121] on div "Enabling Eureka Client" at bounding box center [91, 131] width 135 height 20
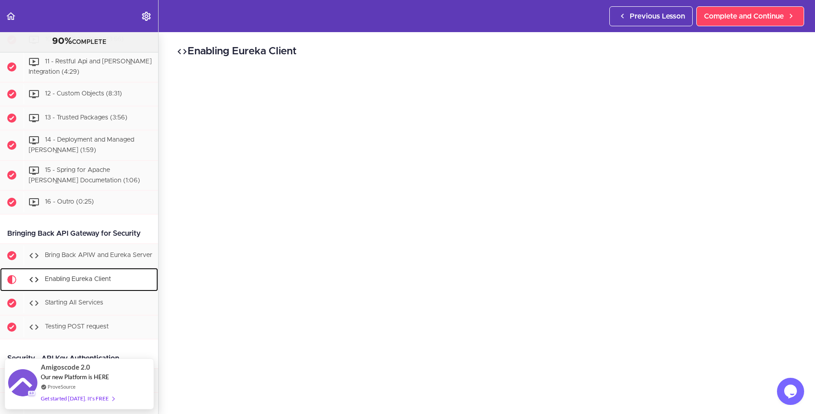
scroll to position [4539, 0]
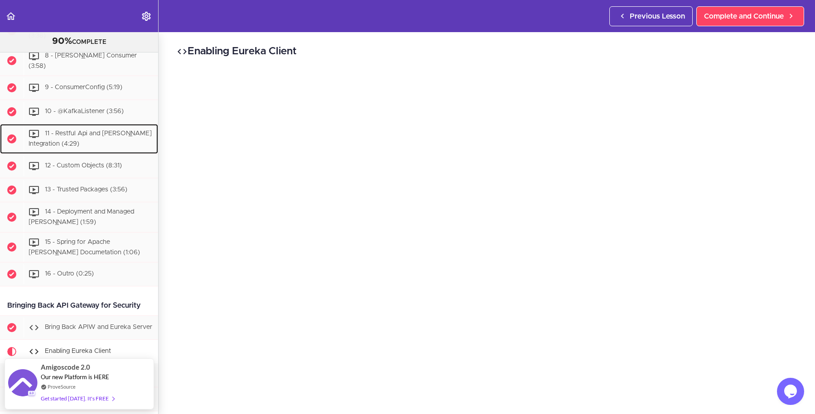
click at [38, 129] on icon at bounding box center [34, 134] width 11 height 11
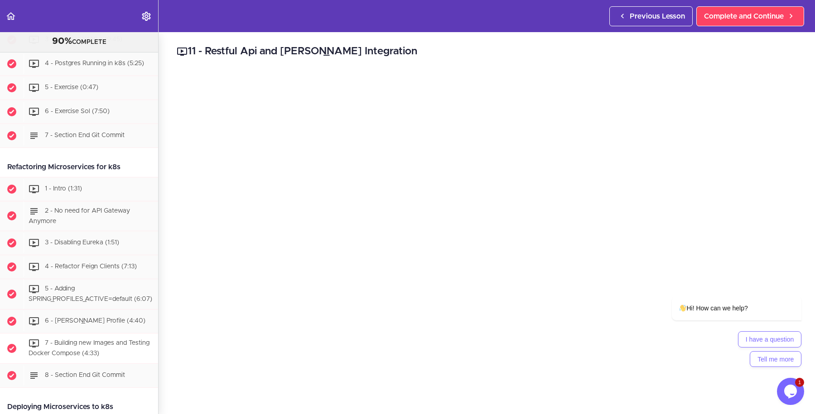
scroll to position [3303, 0]
click at [98, 178] on link "1 - Intro (1:31)" at bounding box center [79, 190] width 158 height 24
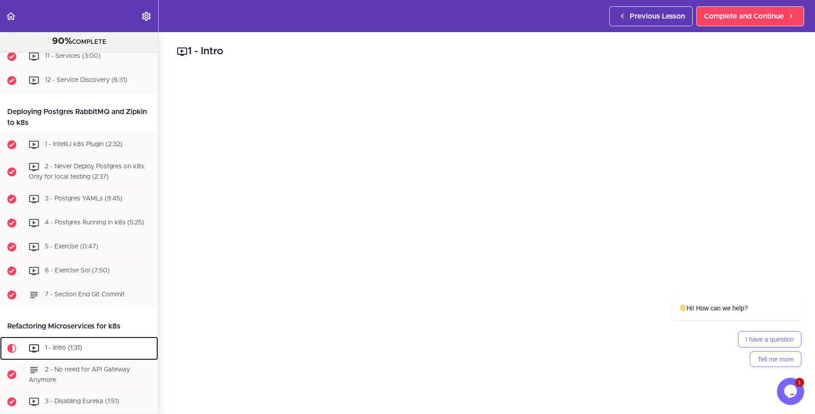
scroll to position [3115, 0]
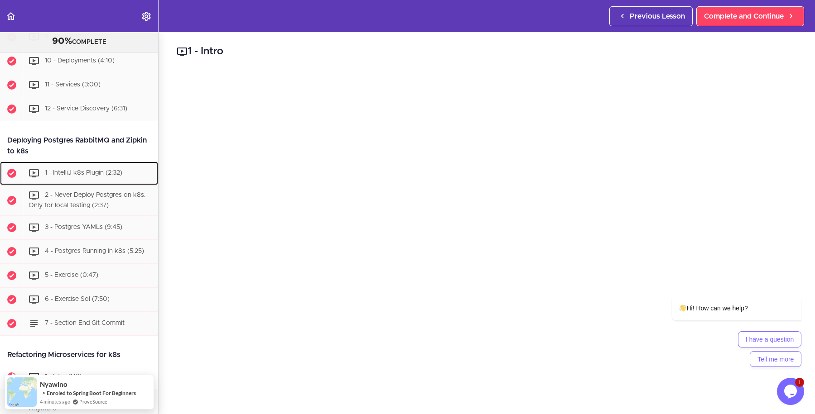
click at [98, 166] on div "1 - IntelliJ k8s Plugin (2:32)" at bounding box center [91, 174] width 135 height 20
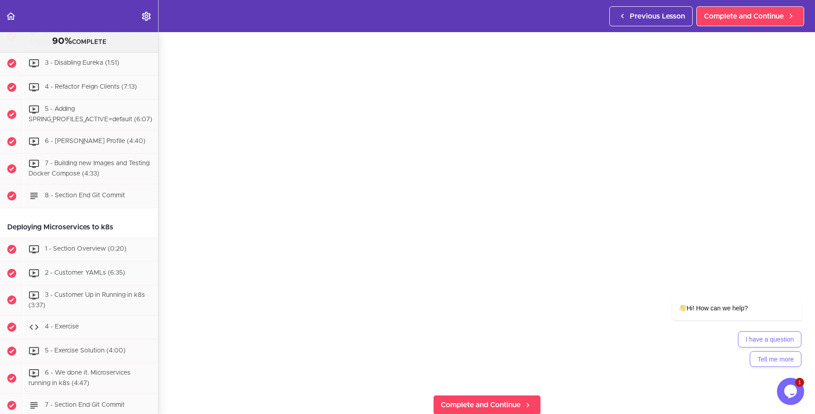
scroll to position [3319, 0]
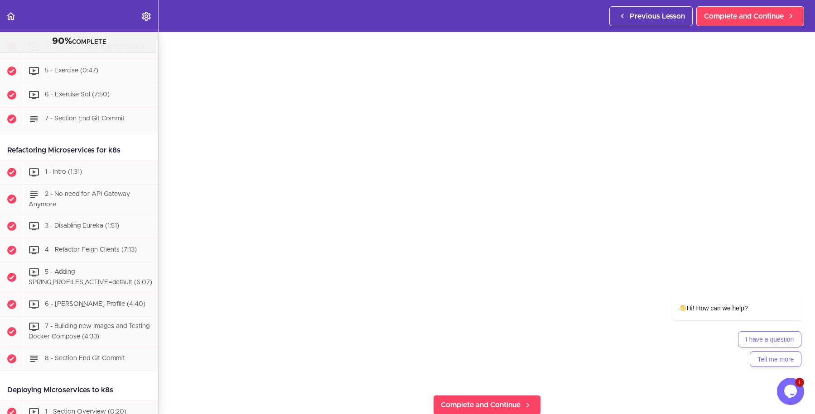
click at [798, 148] on div "1 - IntelliJ k8s Plugin Complete and Continue 1 - Follow us on LinkedIn 2 - Sub…" at bounding box center [487, 182] width 656 height 382
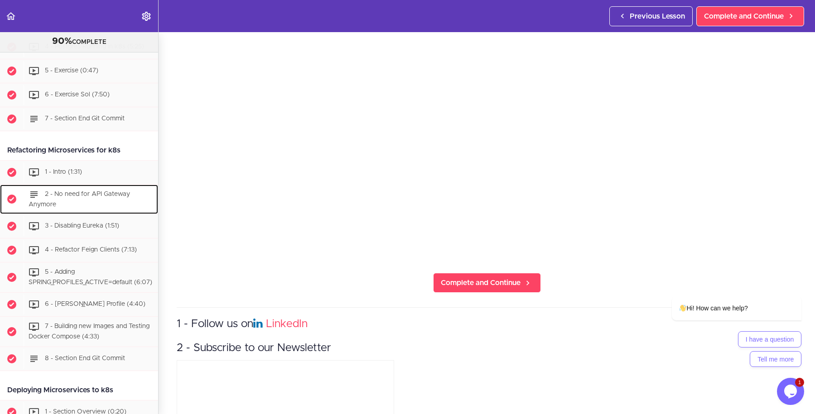
click at [72, 186] on div "2 - No need for API Gateway Anymore" at bounding box center [91, 200] width 135 height 30
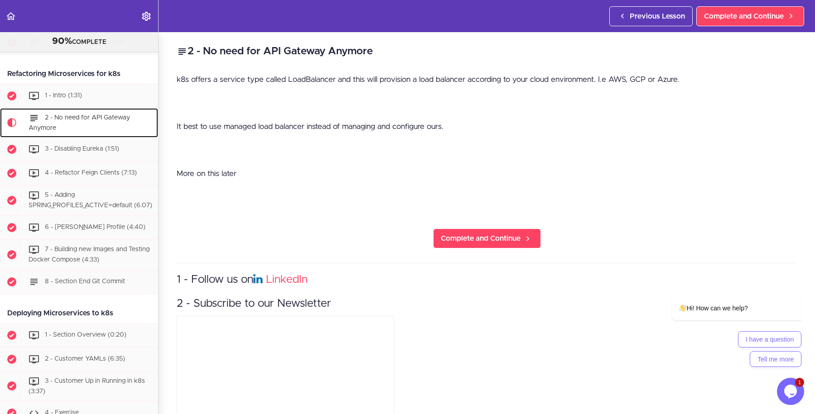
scroll to position [3425, 0]
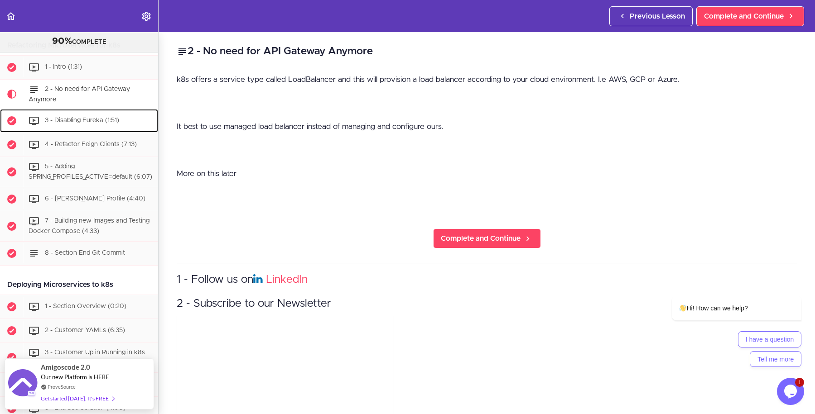
click at [46, 118] on span "3 - Disabling Eureka (1:51)" at bounding box center [82, 121] width 74 height 6
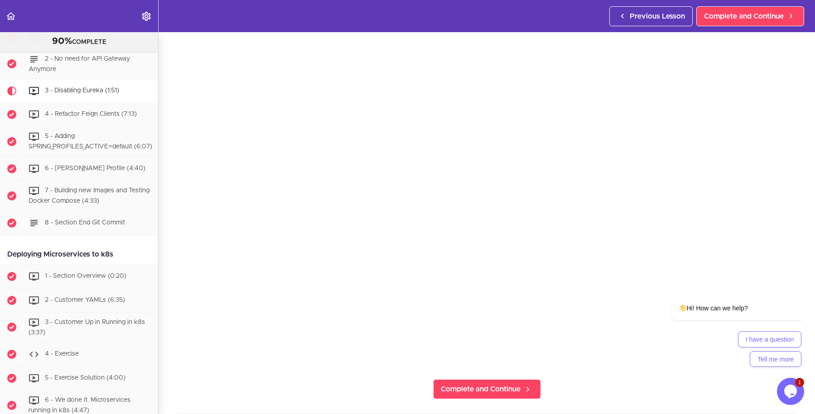
scroll to position [41, 0]
click at [800, 285] on div "Chat attention grabber" at bounding box center [795, 283] width 11 height 11
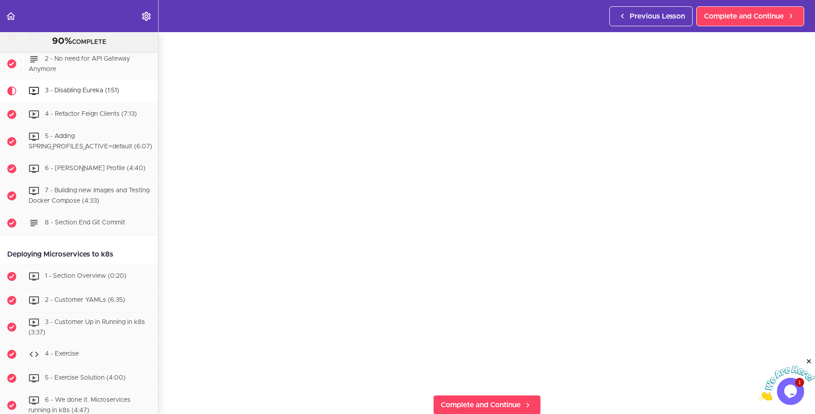
click at [811, 360] on icon "Close" at bounding box center [809, 362] width 8 height 8
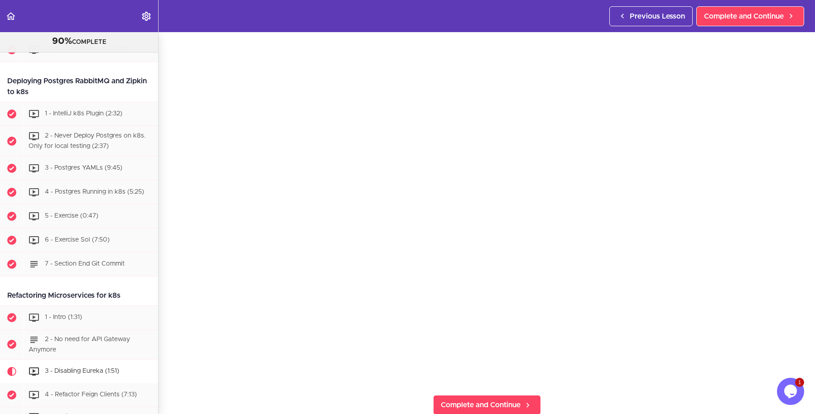
scroll to position [3129, 0]
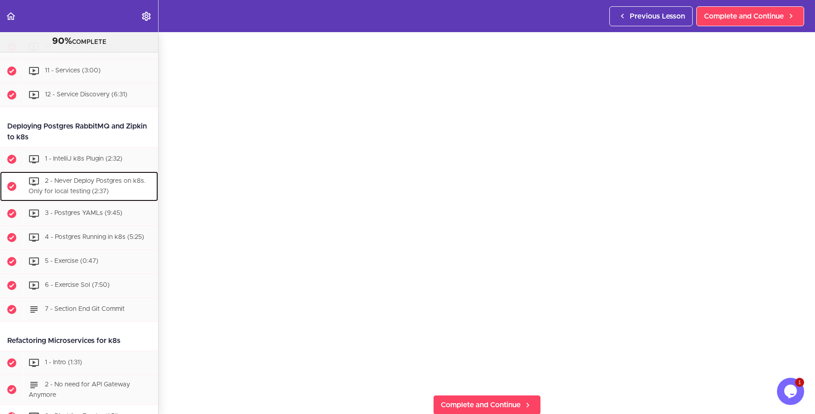
click at [80, 178] on span "2 - Never Deploy Postgres on k8s. Only for local testing (2:37)" at bounding box center [87, 186] width 117 height 17
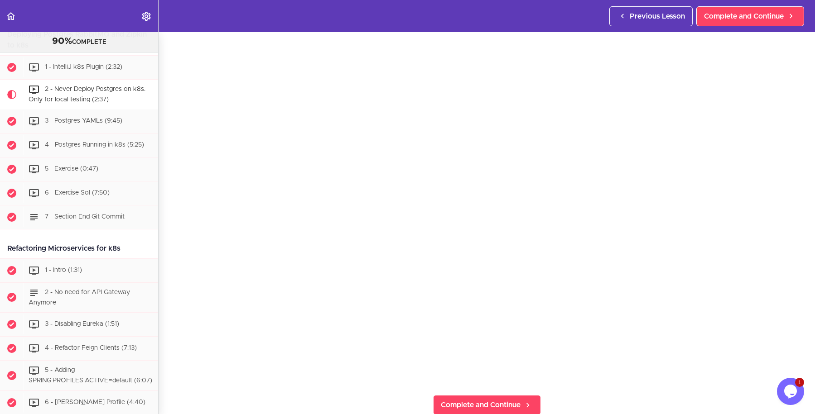
scroll to position [82, 0]
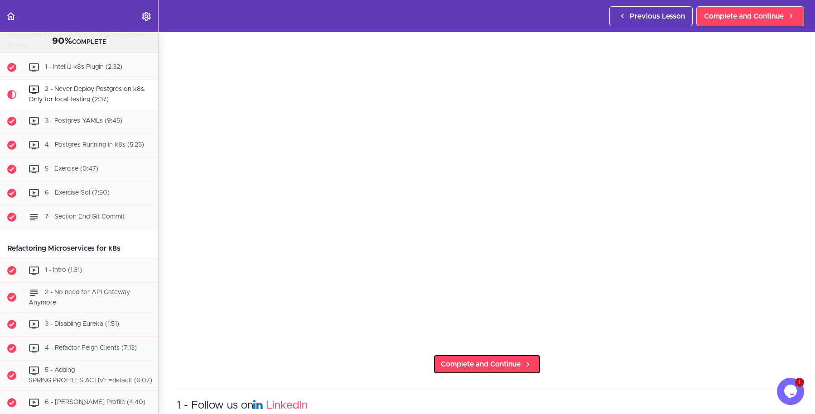
drag, startPoint x: 467, startPoint y: 356, endPoint x: 468, endPoint y: 351, distance: 4.7
click at [467, 356] on link "Complete and Continue" at bounding box center [487, 365] width 108 height 20
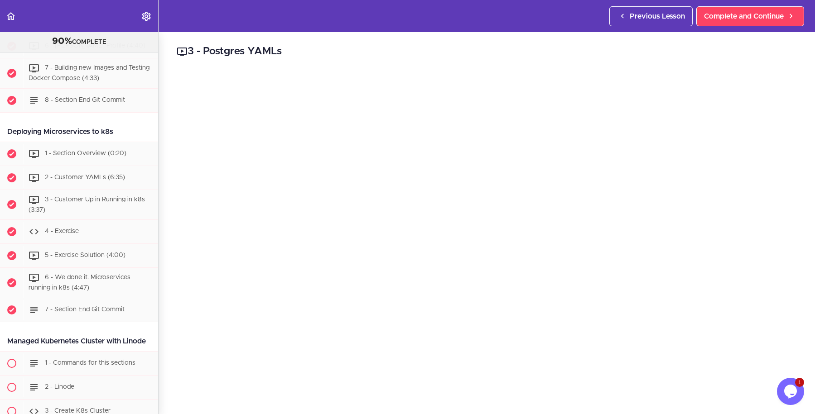
scroll to position [3537, 0]
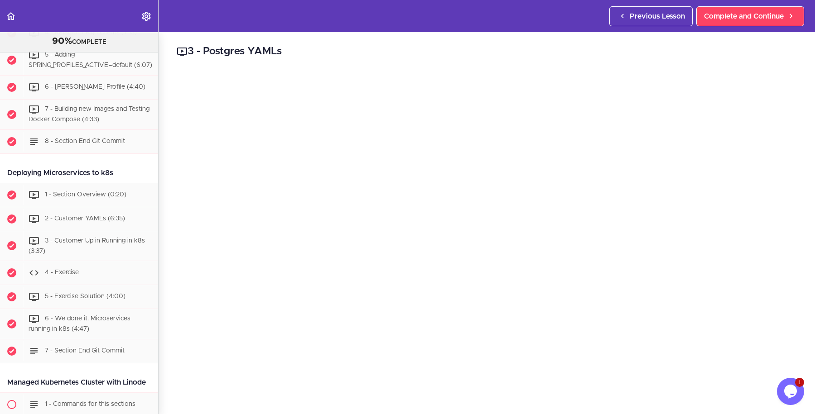
click at [164, 72] on div "3 - Postgres YAMLs apiVersion: v1 kind: ConfigMap metadata: name: postgres-conf…" at bounding box center [487, 223] width 656 height 382
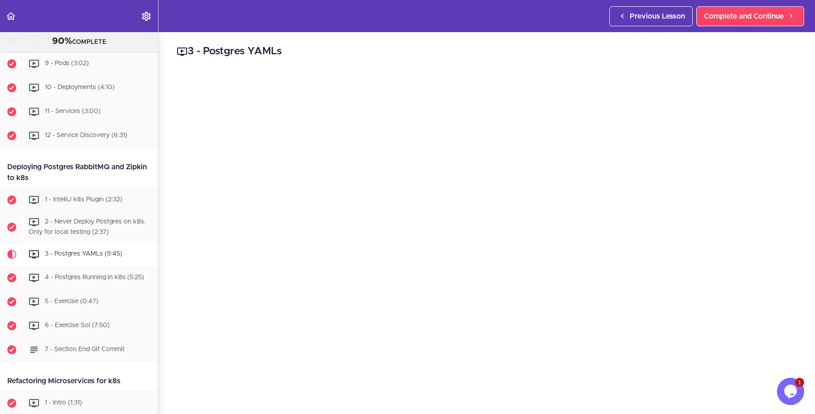
scroll to position [3129, 0]
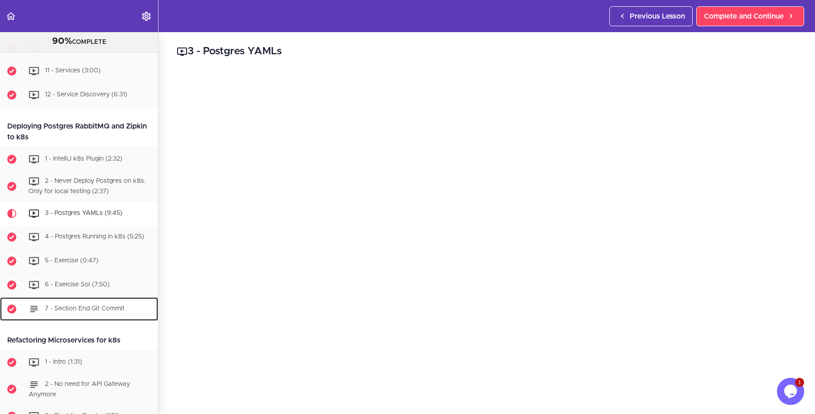
click at [65, 299] on div "7 - Section End Git Commit" at bounding box center [91, 309] width 135 height 20
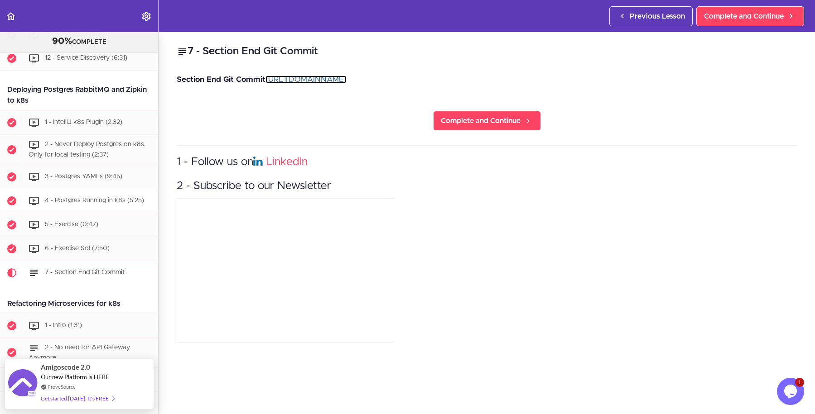
scroll to position [3144, 0]
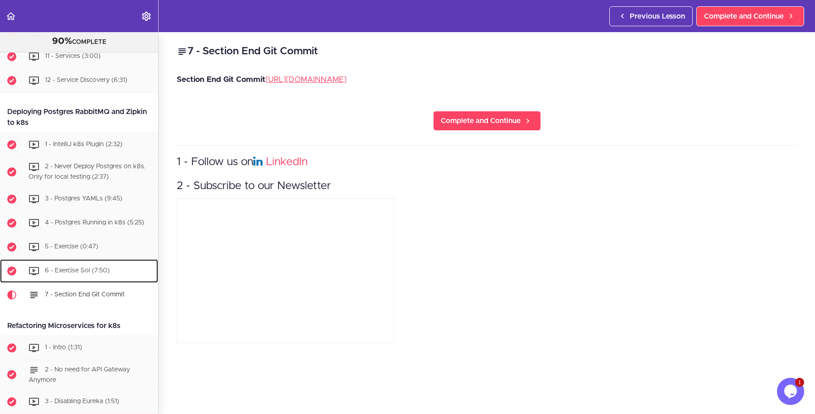
click at [57, 268] on span "6 - Exercise Sol (7:50)" at bounding box center [77, 271] width 65 height 6
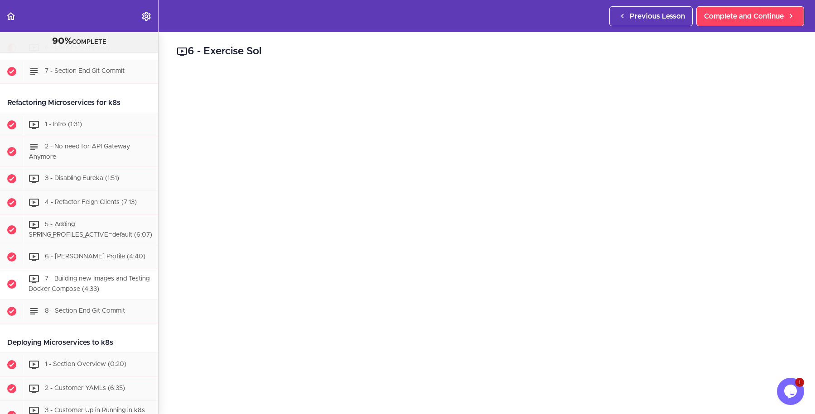
scroll to position [3405, 0]
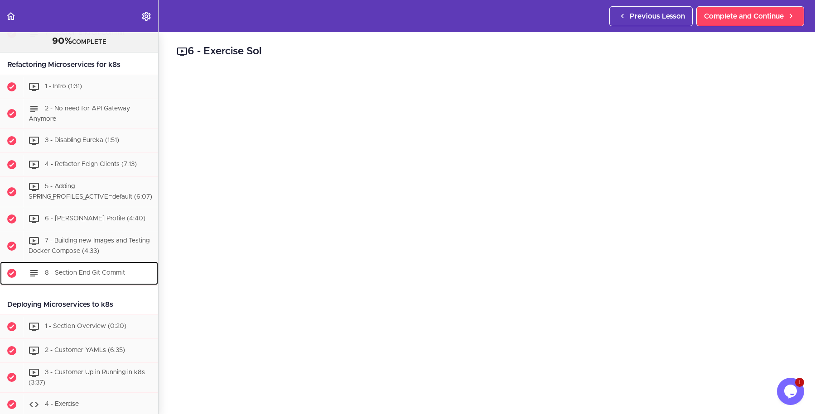
click at [62, 270] on span "8 - Section End Git Commit" at bounding box center [85, 273] width 80 height 6
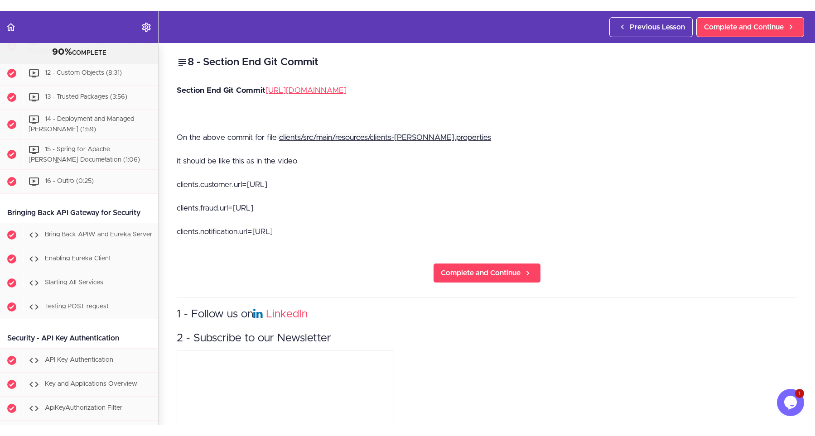
scroll to position [4648, 0]
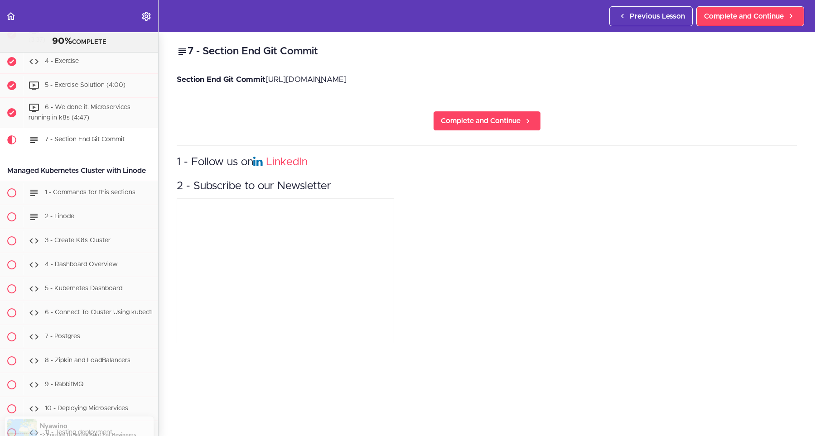
scroll to position [3586, 0]
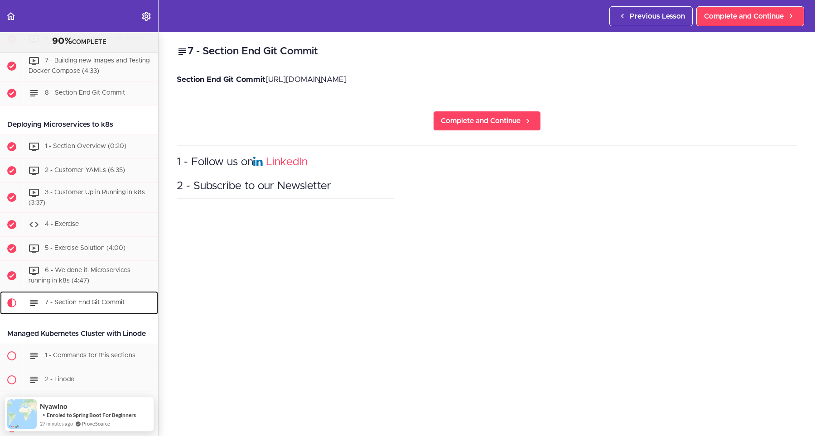
click at [78, 293] on div "7 - Section End Git Commit" at bounding box center [91, 303] width 135 height 20
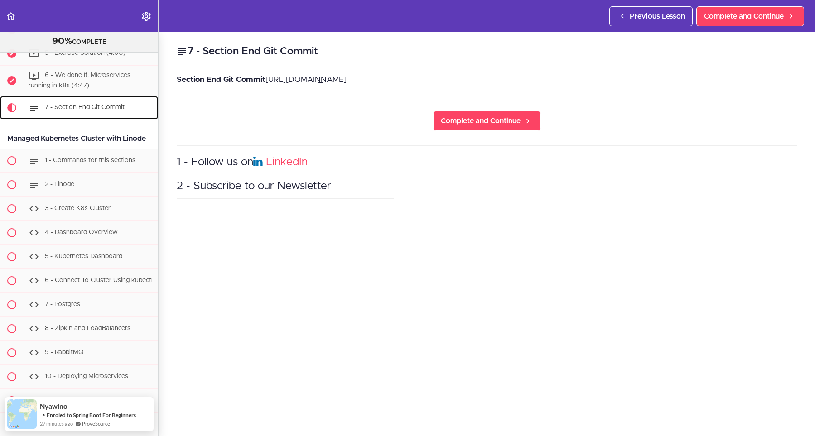
scroll to position [3799, 0]
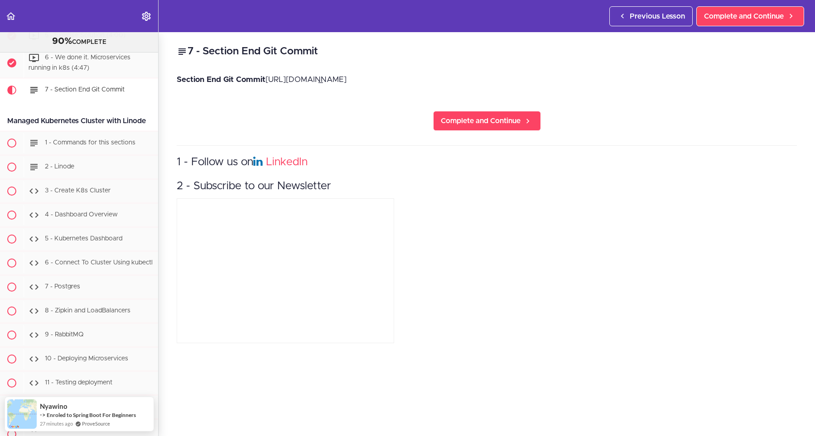
click at [385, 81] on p "Section End Git Commit https://github.com/amigoscode/microservices/commit/bc063…" at bounding box center [487, 80] width 620 height 14
click at [270, 75] on p "Section End Git Commit https://github.com/amigoscode/microservices/commit/bc063…" at bounding box center [487, 80] width 620 height 14
drag, startPoint x: 270, startPoint y: 75, endPoint x: 635, endPoint y: 84, distance: 365.6
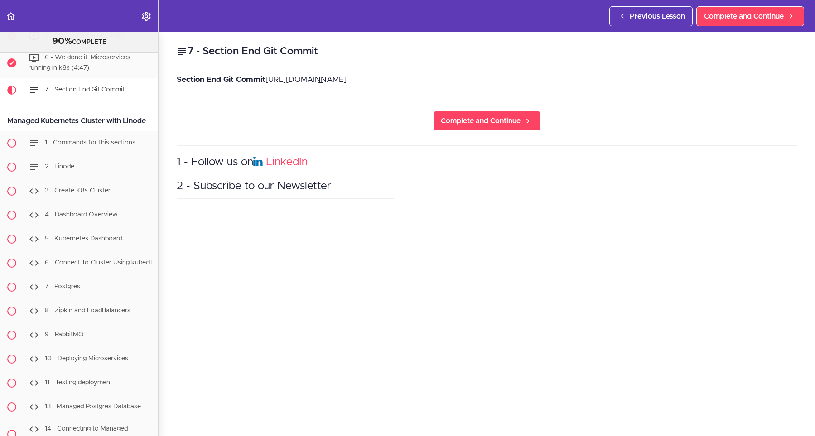
click at [635, 84] on p "Section End Git Commit https://github.com/amigoscode/microservices/commit/bc063…" at bounding box center [487, 80] width 620 height 14
copy p "https://github.com/amigoscode/microservices/commit/bc06317c26e63aa66bc6e6406a1f…"
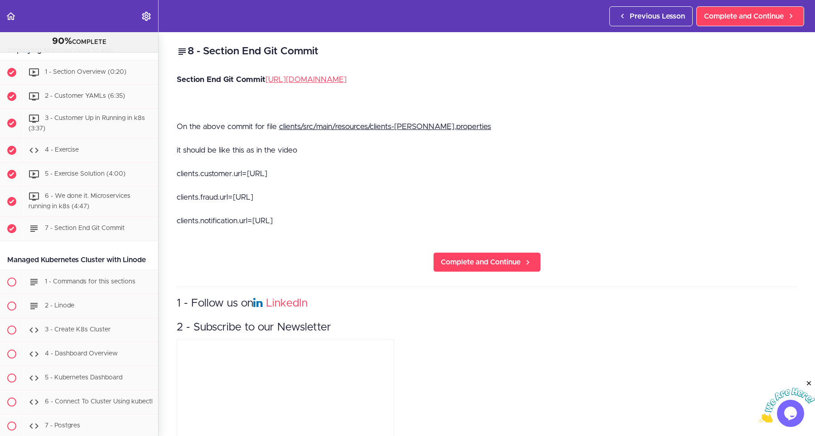
click at [352, 248] on div "8 - Section End Git Commit Section End Git Commit [URL][DOMAIN_NAME] On the abo…" at bounding box center [487, 234] width 656 height 404
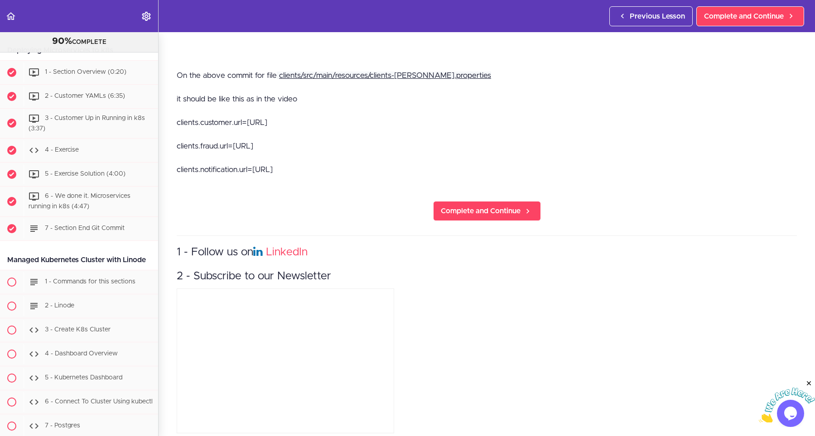
drag, startPoint x: 438, startPoint y: 305, endPoint x: 303, endPoint y: 267, distance: 140.5
click at [433, 302] on div "1 - Follow us on LinkedIn 2 - Subscribe to our Newsletter" at bounding box center [487, 336] width 620 height 201
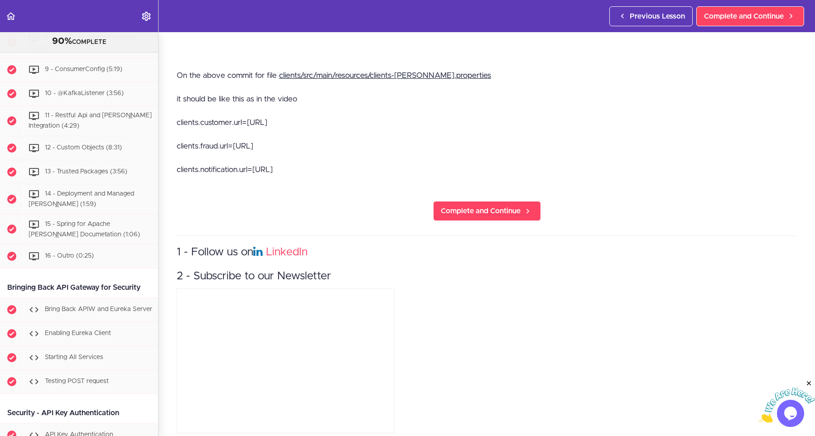
scroll to position [4516, 0]
